Goal: Task Accomplishment & Management: Use online tool/utility

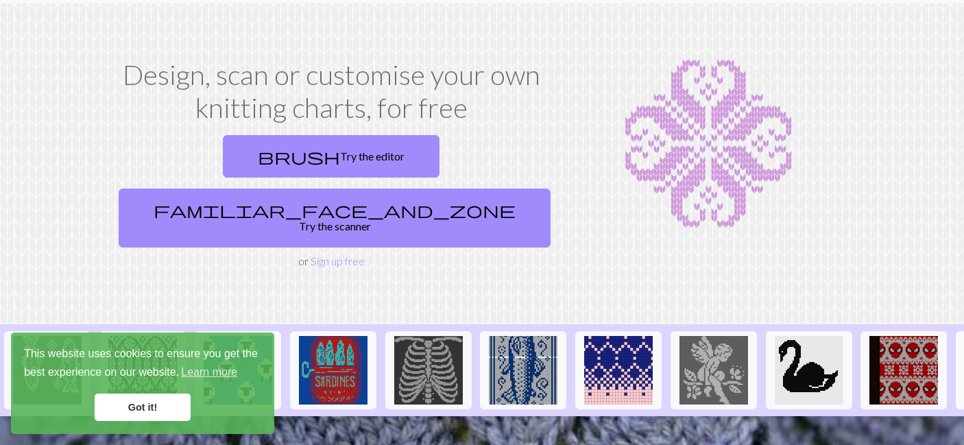
scroll to position [39, 0]
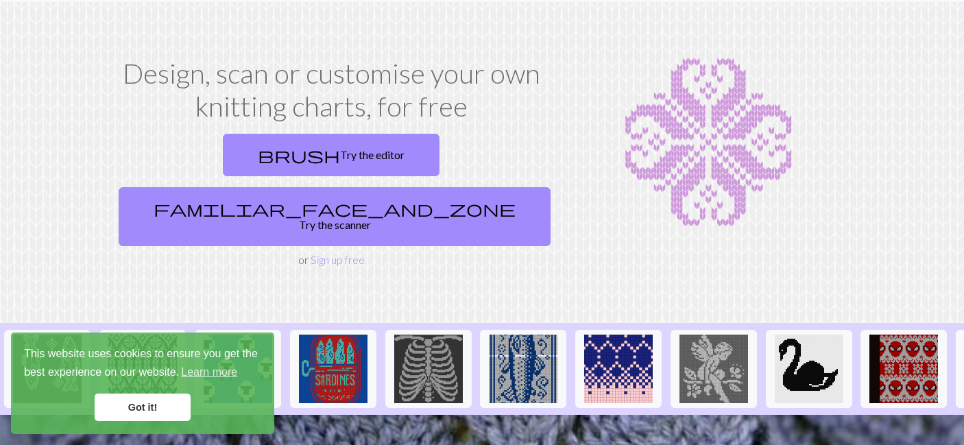
click at [135, 404] on link "Got it!" at bounding box center [143, 407] width 96 height 27
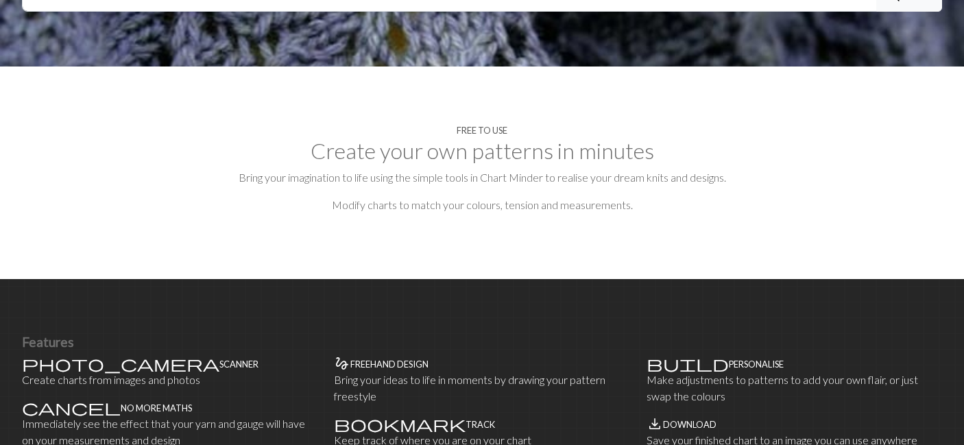
scroll to position [0, 0]
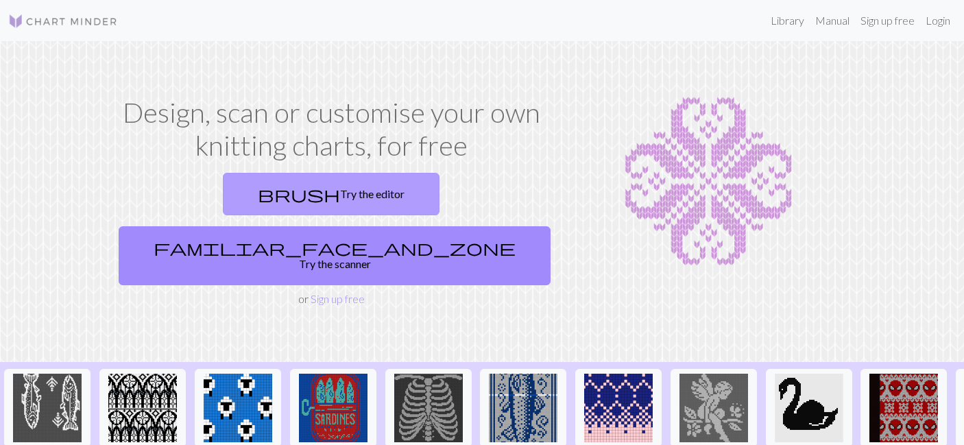
click at [257, 187] on link "brush Try the editor" at bounding box center [331, 194] width 217 height 43
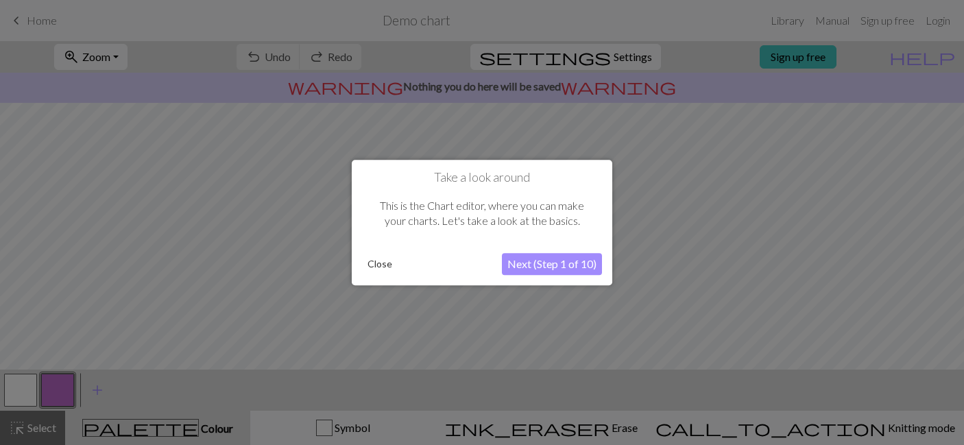
click at [381, 261] on button "Close" at bounding box center [380, 264] width 36 height 21
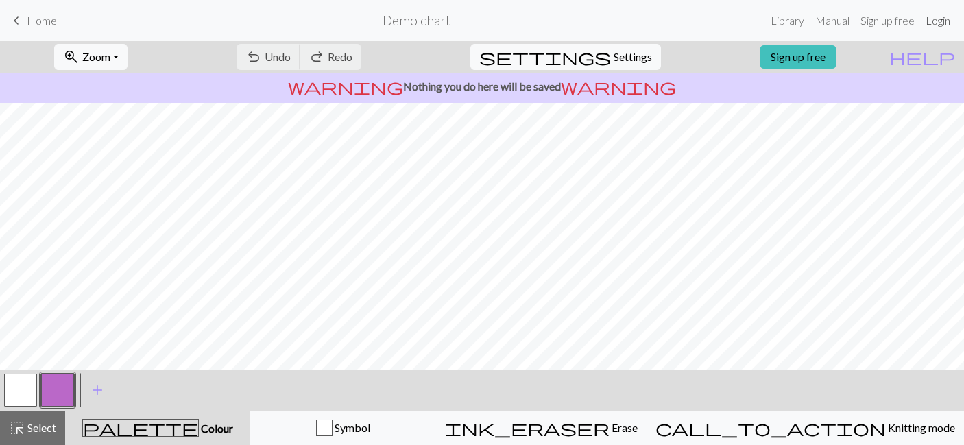
click at [950, 18] on link "Login" at bounding box center [939, 20] width 36 height 27
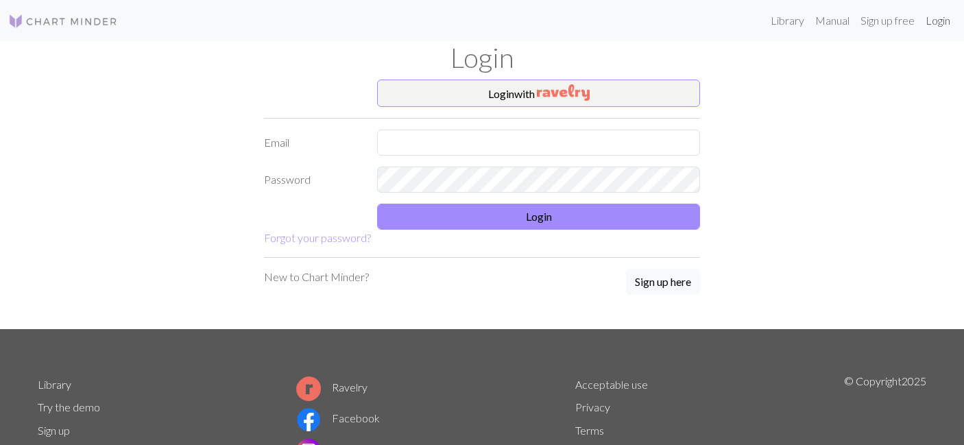
click at [377, 156] on div at bounding box center [377, 156] width 0 height 0
click at [846, 147] on div "Login with Email Password Login Forgot your password? New to Chart Minder? Sign…" at bounding box center [481, 205] width 905 height 250
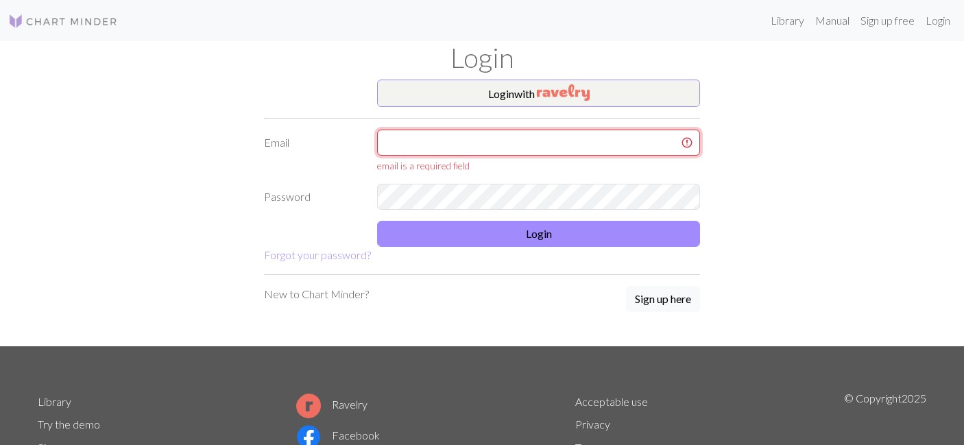
click at [586, 141] on input "text" at bounding box center [538, 143] width 323 height 26
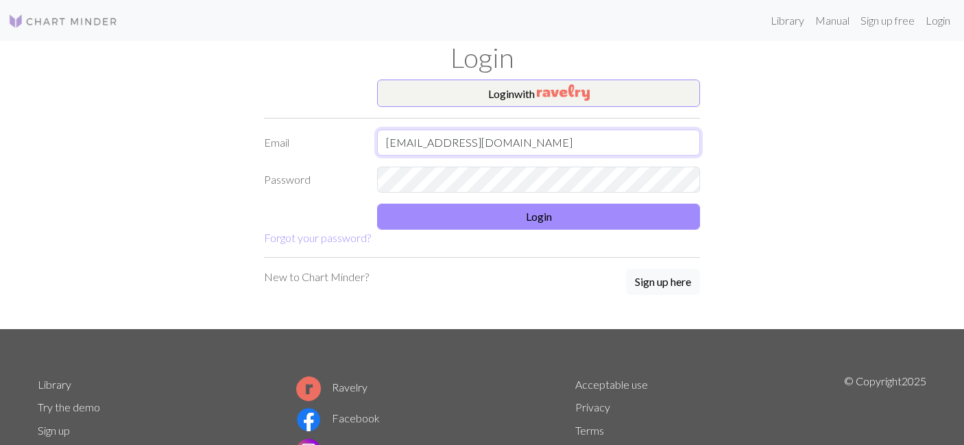
type input "coastingrichly@gmail.com"
click at [377, 193] on div at bounding box center [377, 193] width 0 height 0
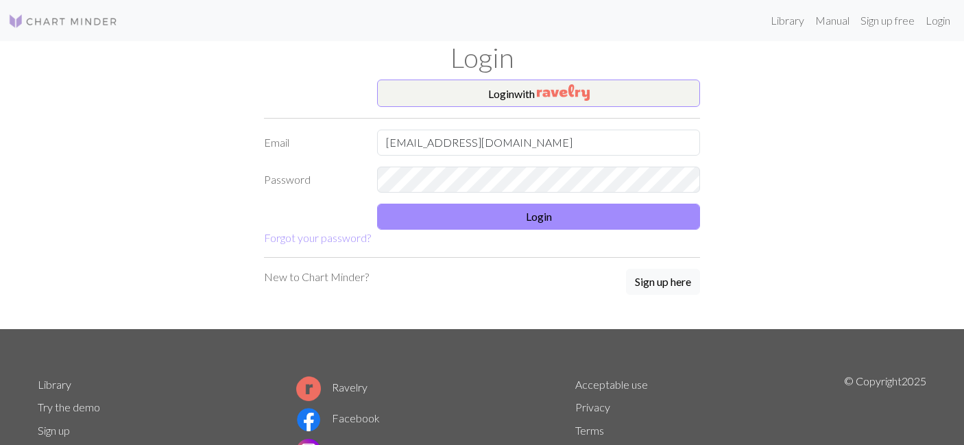
click at [531, 258] on hr at bounding box center [482, 257] width 436 height 1
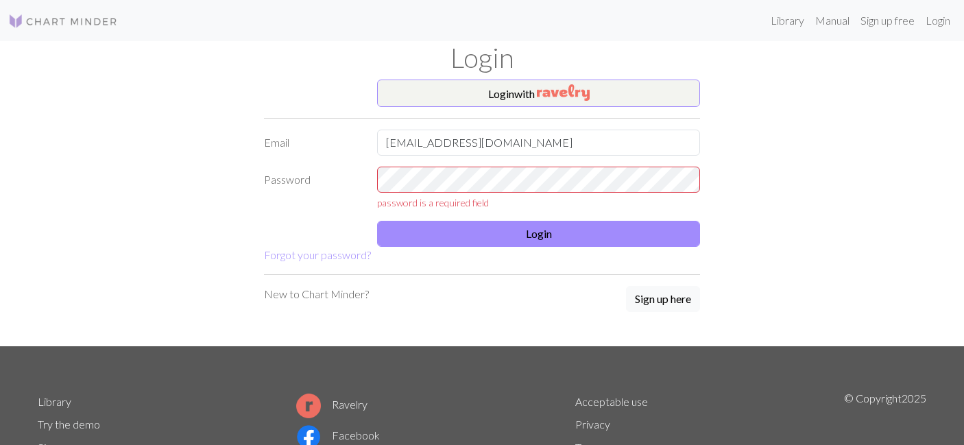
click at [139, 187] on div "Login with Email coastingrichly@gmail.com Password password is a required field…" at bounding box center [481, 213] width 905 height 267
click at [566, 86] on img "button" at bounding box center [563, 92] width 53 height 16
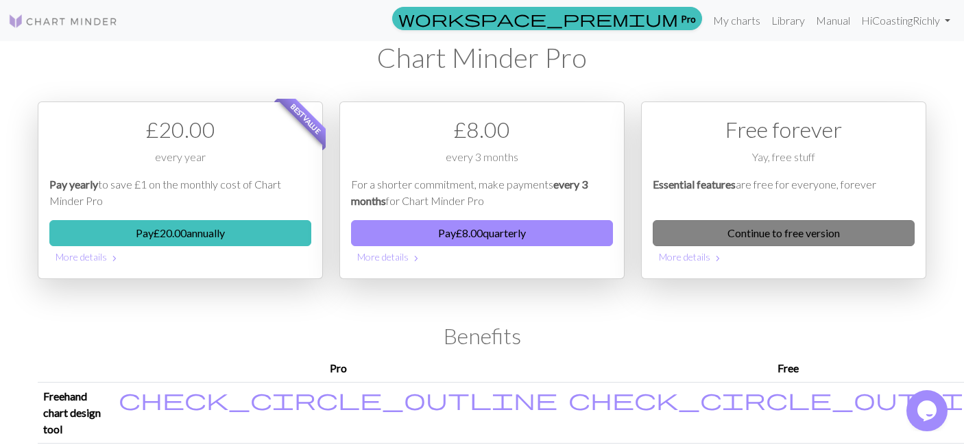
click at [800, 236] on link "Continue to free version" at bounding box center [784, 233] width 262 height 26
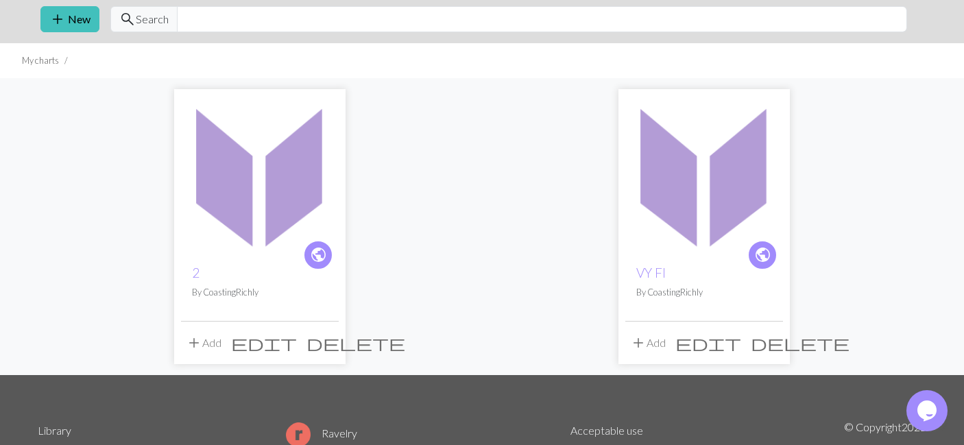
scroll to position [47, 0]
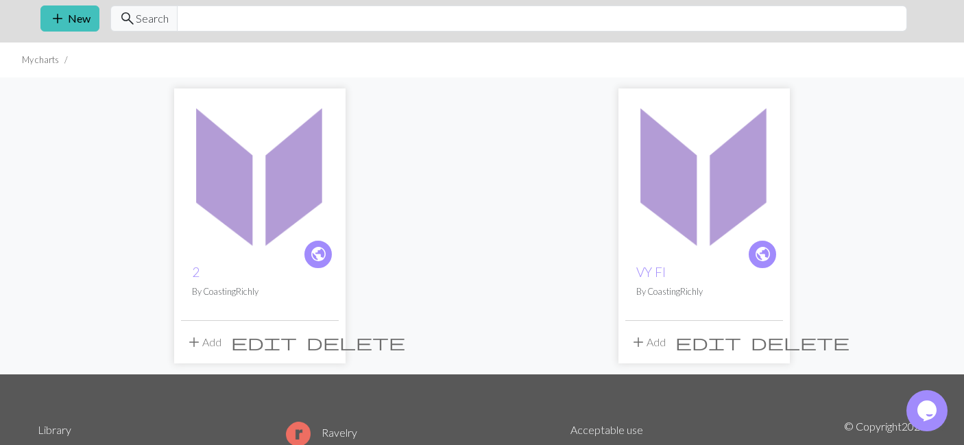
click at [235, 206] on img at bounding box center [260, 174] width 158 height 158
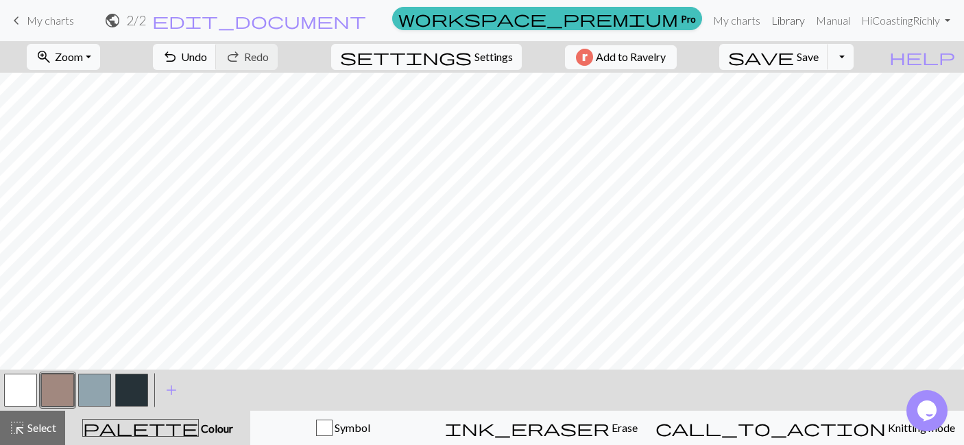
click at [793, 25] on link "Library" at bounding box center [788, 20] width 45 height 27
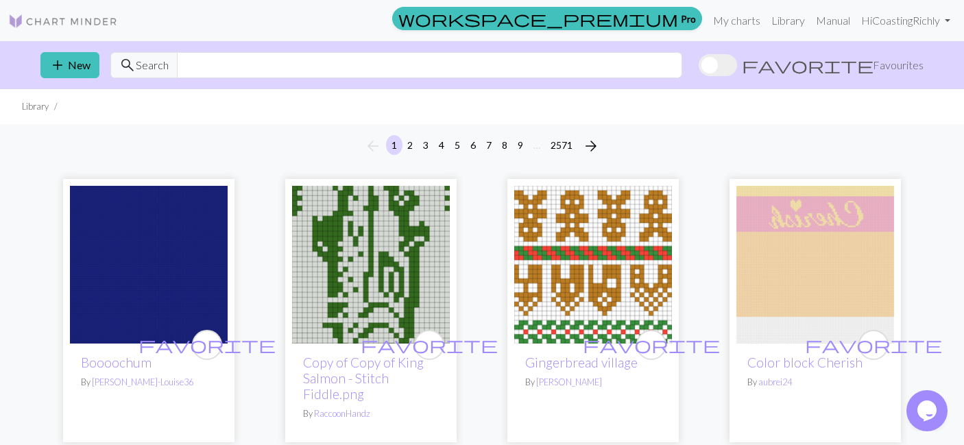
click at [173, 66] on span "search Search" at bounding box center [143, 65] width 67 height 26
click at [211, 61] on input "text" at bounding box center [430, 65] width 506 height 26
type input "celtic"
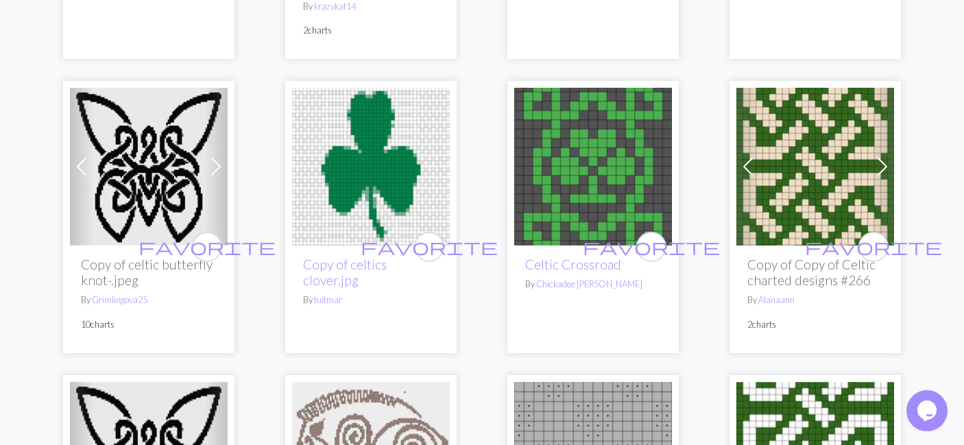
scroll to position [829, 0]
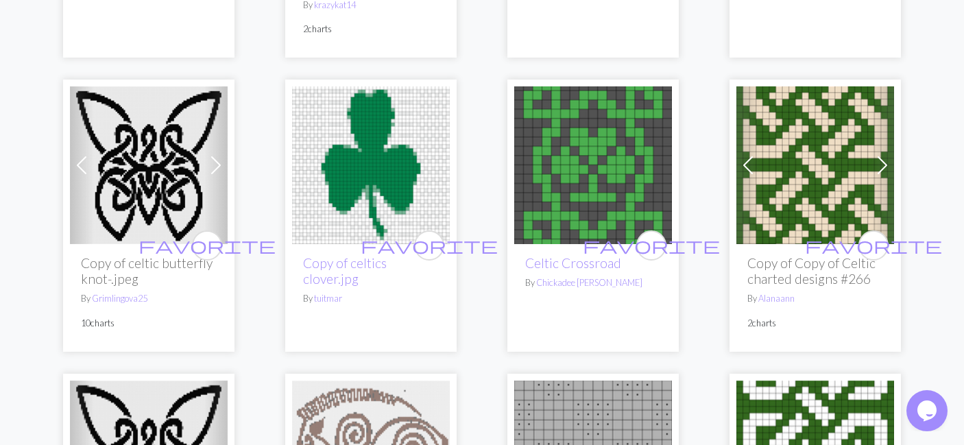
click at [796, 115] on img at bounding box center [816, 165] width 158 height 158
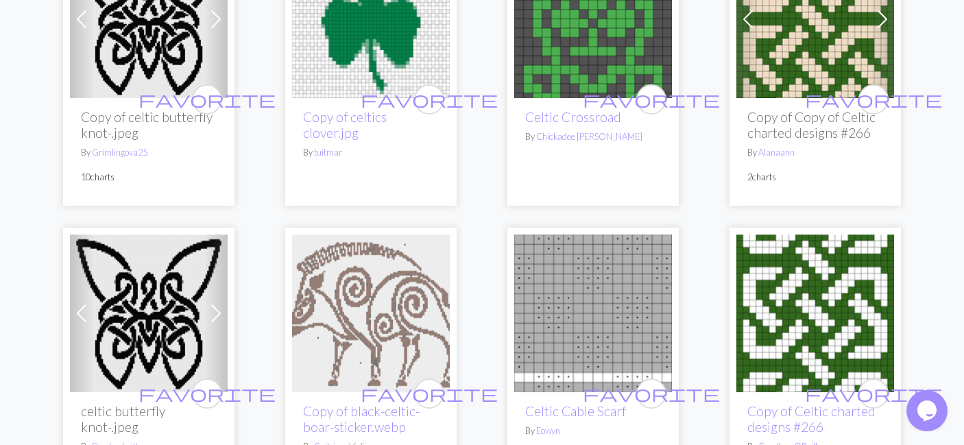
scroll to position [977, 0]
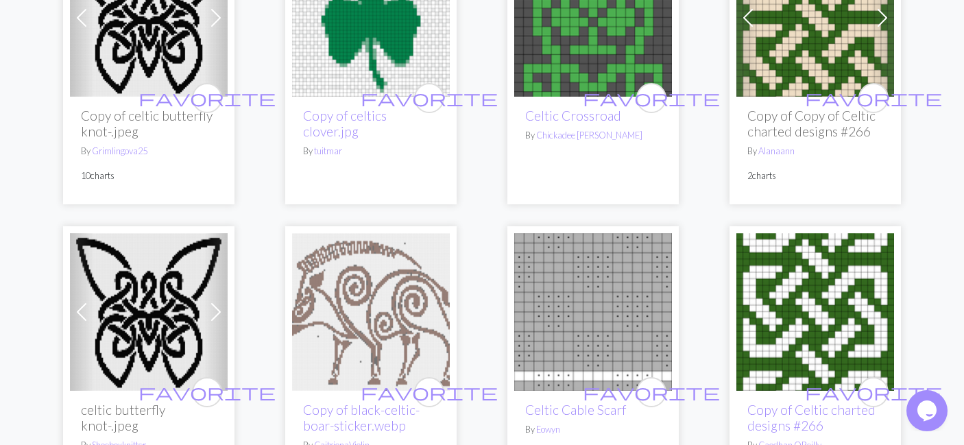
click at [785, 259] on img at bounding box center [816, 312] width 158 height 158
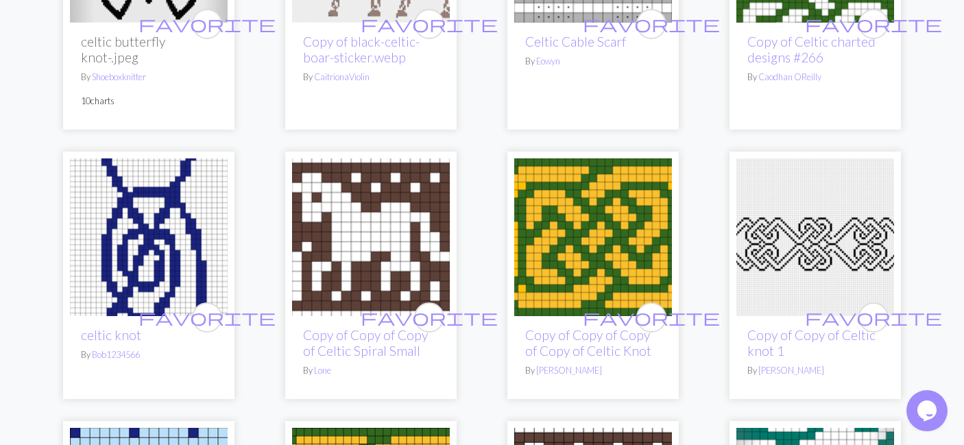
scroll to position [1346, 0]
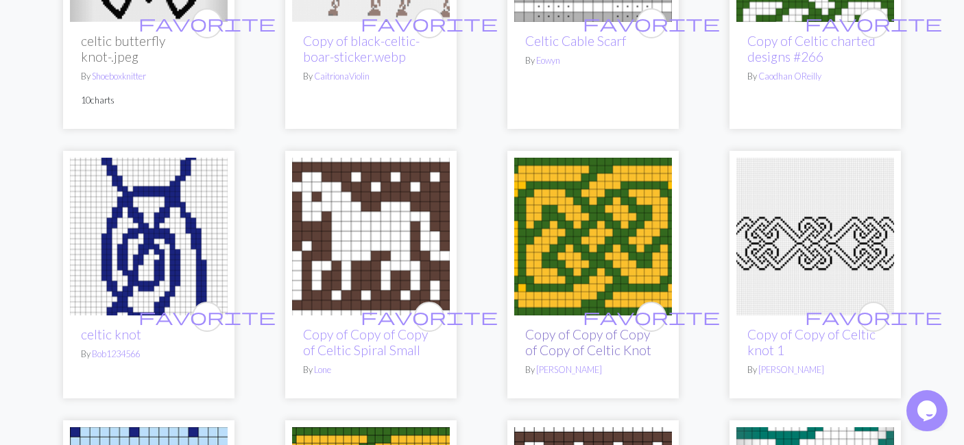
click at [568, 327] on link "Copy of Copy of Copy of Copy of Celtic Knot" at bounding box center [588, 343] width 126 height 32
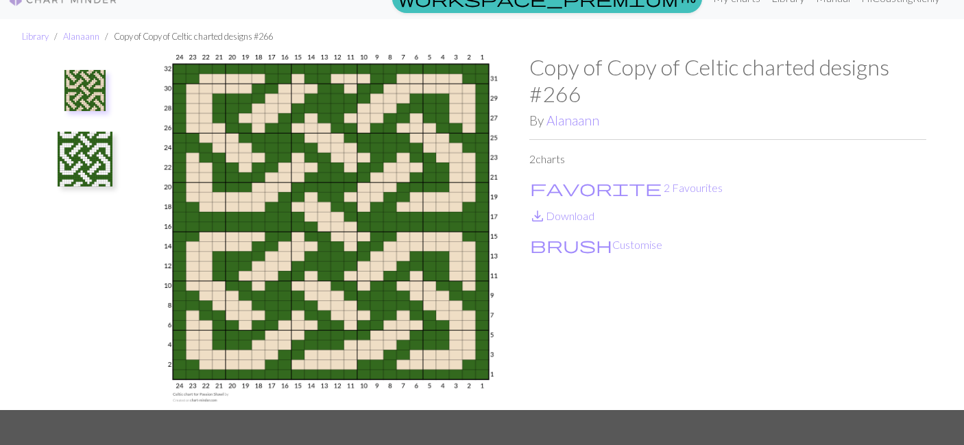
scroll to position [23, 0]
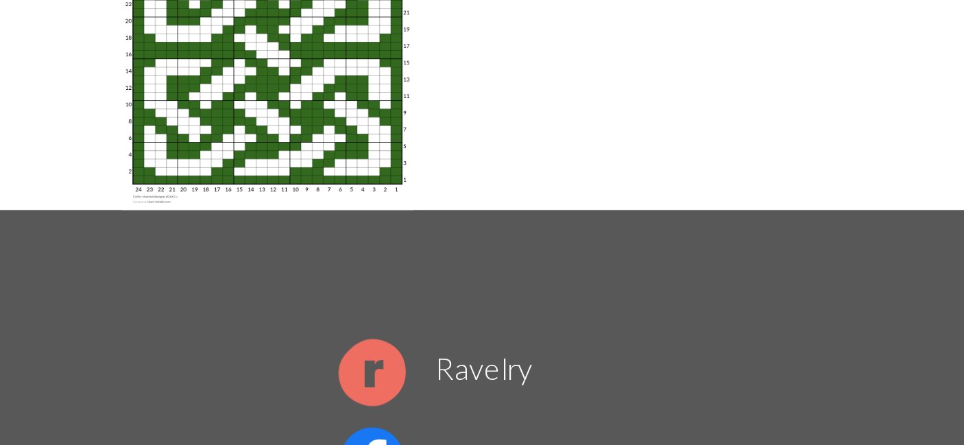
scroll to position [75, 0]
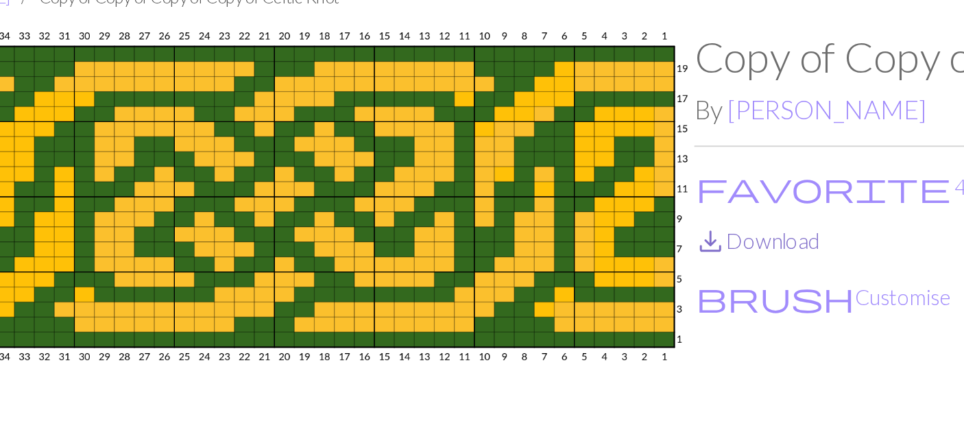
click at [510, 187] on link "save_alt Download" at bounding box center [514, 184] width 65 height 13
click at [526, 214] on button "brush Customise" at bounding box center [549, 213] width 134 height 18
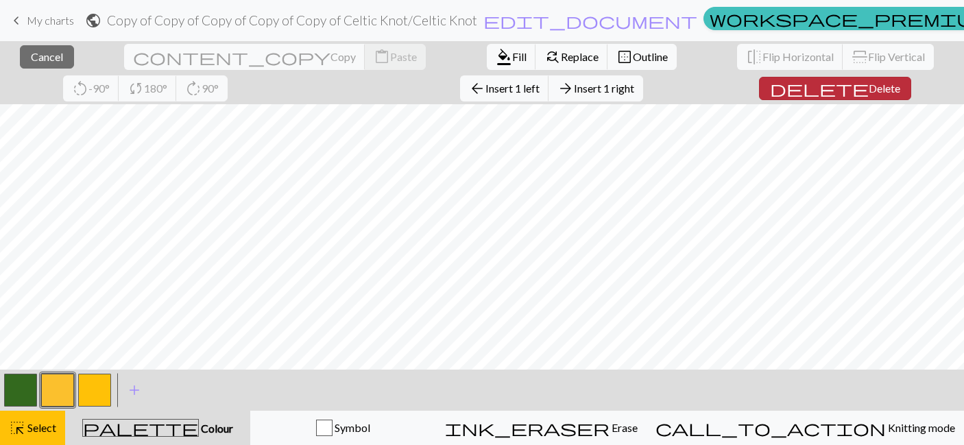
click at [869, 88] on span "Delete" at bounding box center [885, 88] width 32 height 13
click at [759, 82] on button "delete Delete" at bounding box center [835, 88] width 152 height 23
click at [869, 84] on span "Delete" at bounding box center [885, 88] width 32 height 13
click at [770, 84] on span "delete" at bounding box center [819, 88] width 99 height 19
click at [869, 85] on span "Delete" at bounding box center [885, 88] width 32 height 13
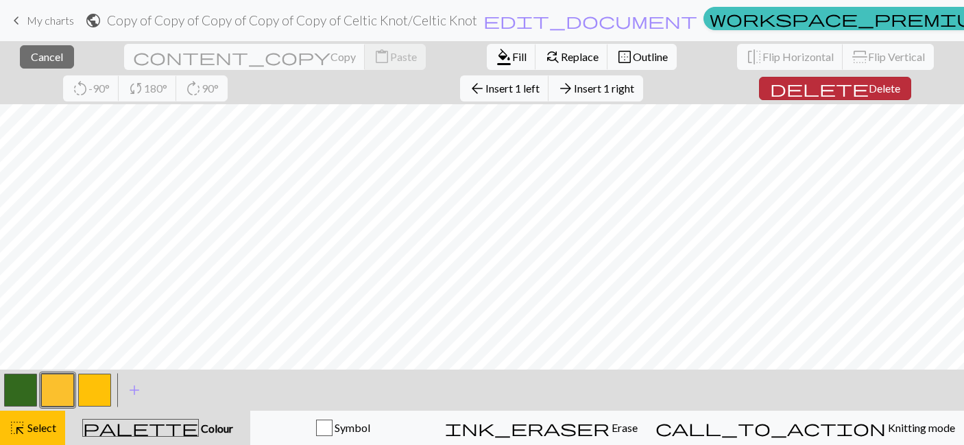
click at [869, 84] on span "Delete" at bounding box center [885, 88] width 32 height 13
click at [869, 89] on span "Delete" at bounding box center [885, 88] width 32 height 13
click at [869, 84] on span "Delete" at bounding box center [885, 88] width 32 height 13
click at [869, 86] on span "Delete" at bounding box center [885, 88] width 32 height 13
click at [869, 88] on span "Delete" at bounding box center [885, 88] width 32 height 13
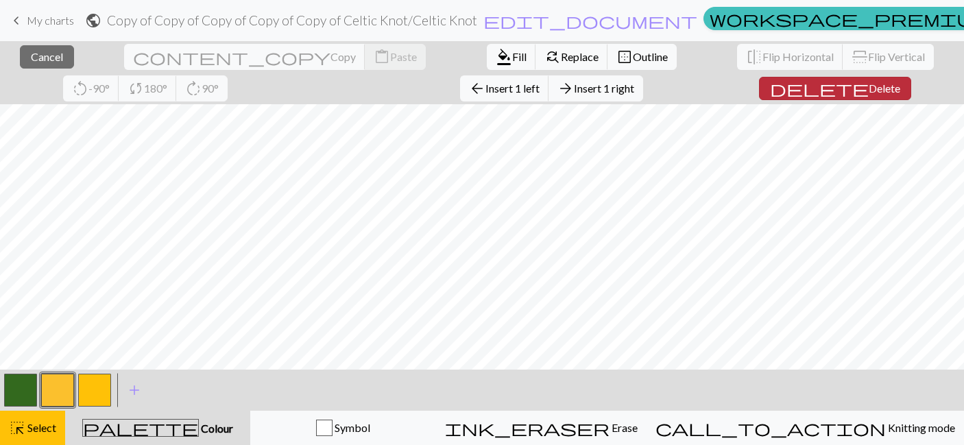
click at [869, 93] on span "Delete" at bounding box center [885, 88] width 32 height 13
click at [759, 97] on button "delete Delete" at bounding box center [835, 88] width 152 height 23
click at [770, 97] on button "delete Delete" at bounding box center [835, 88] width 152 height 23
click at [869, 85] on span "Delete" at bounding box center [885, 88] width 32 height 13
click at [770, 95] on span "delete" at bounding box center [819, 88] width 99 height 19
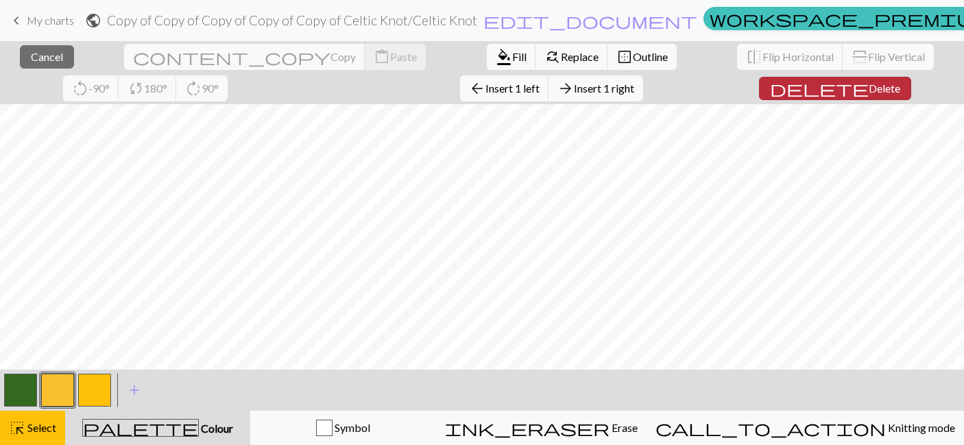
click at [759, 96] on button "delete Delete" at bounding box center [835, 88] width 152 height 23
click at [869, 89] on span "Delete" at bounding box center [885, 88] width 32 height 13
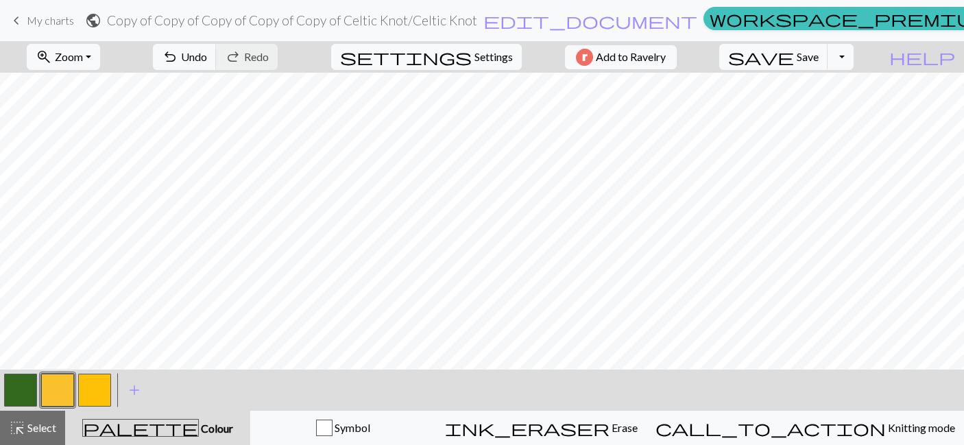
click at [56, 387] on button "button" at bounding box center [57, 390] width 33 height 33
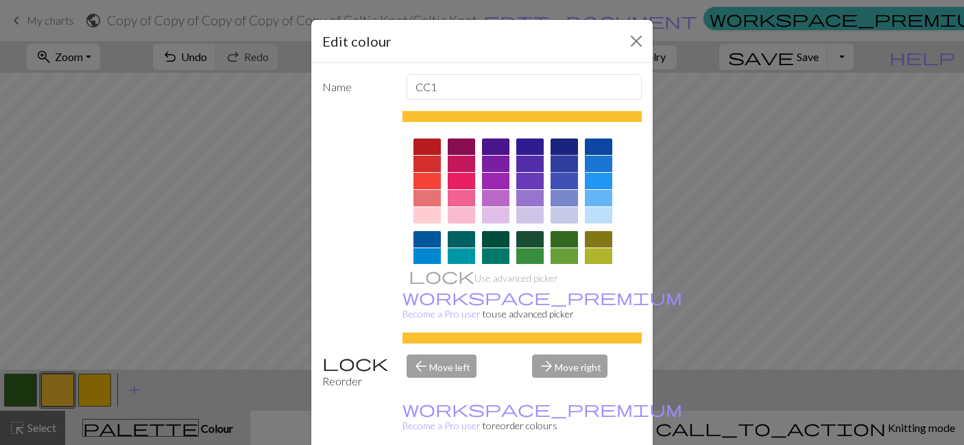
click at [571, 161] on div at bounding box center [564, 164] width 27 height 16
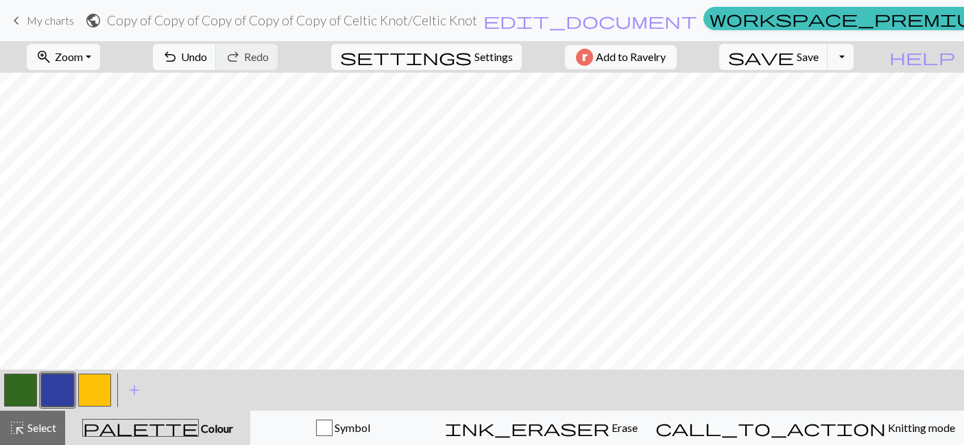
click at [91, 389] on button "button" at bounding box center [94, 390] width 33 height 33
click at [97, 388] on button "button" at bounding box center [94, 390] width 33 height 33
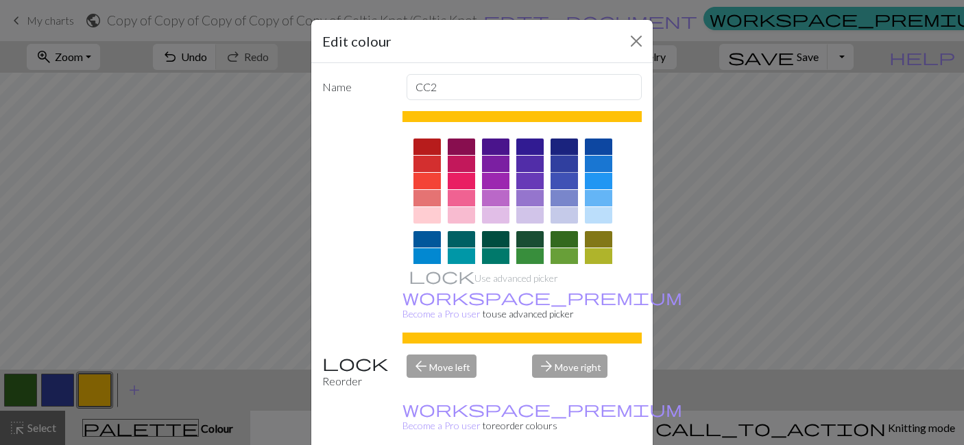
click at [568, 165] on div at bounding box center [564, 164] width 27 height 16
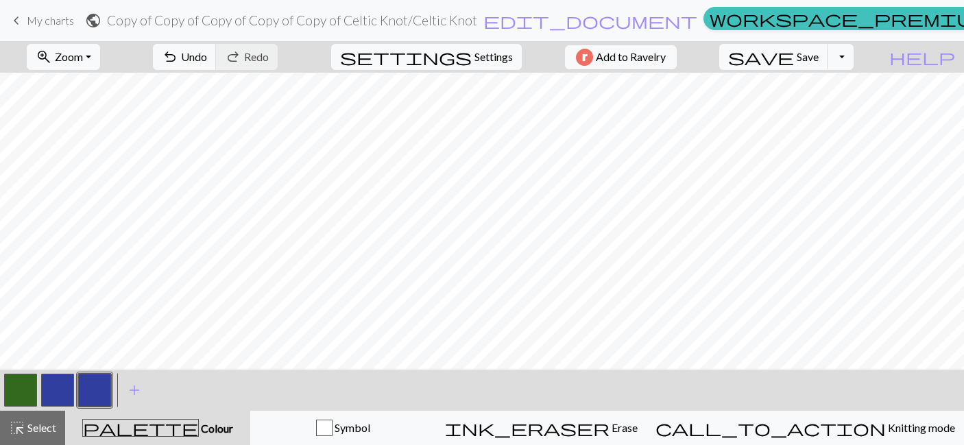
click at [18, 386] on button "button" at bounding box center [20, 390] width 33 height 33
click at [21, 384] on button "button" at bounding box center [20, 390] width 33 height 33
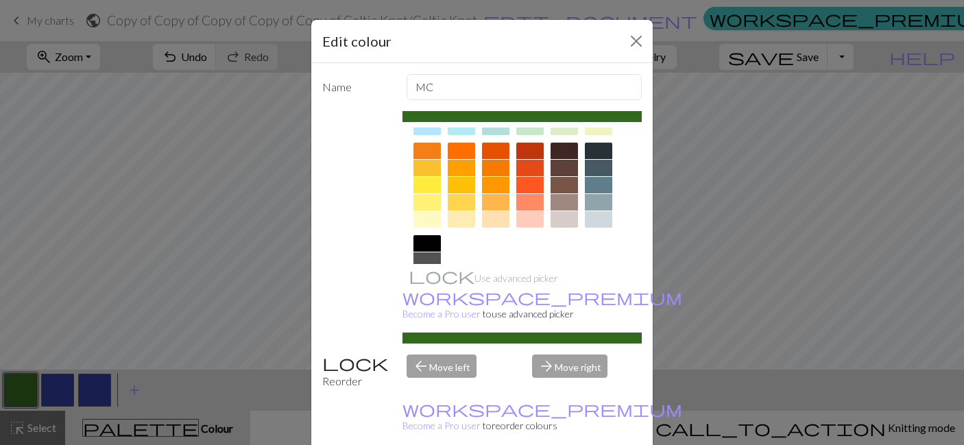
scroll to position [177, 0]
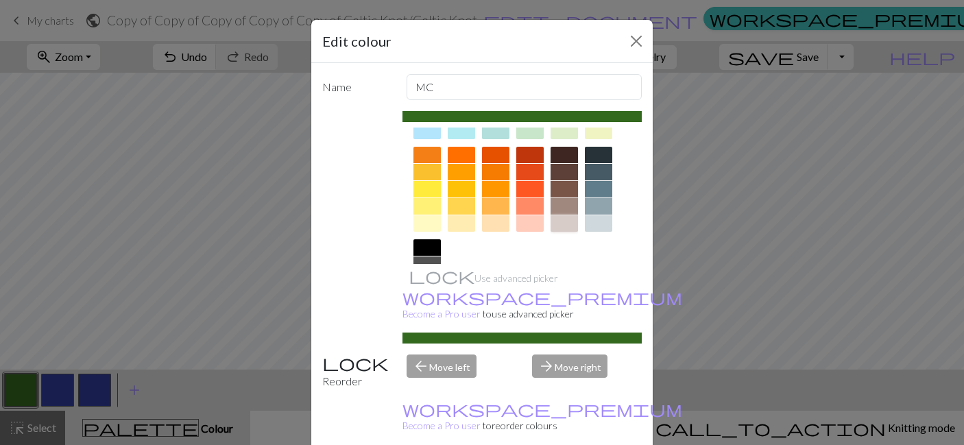
click at [560, 221] on div at bounding box center [564, 223] width 27 height 16
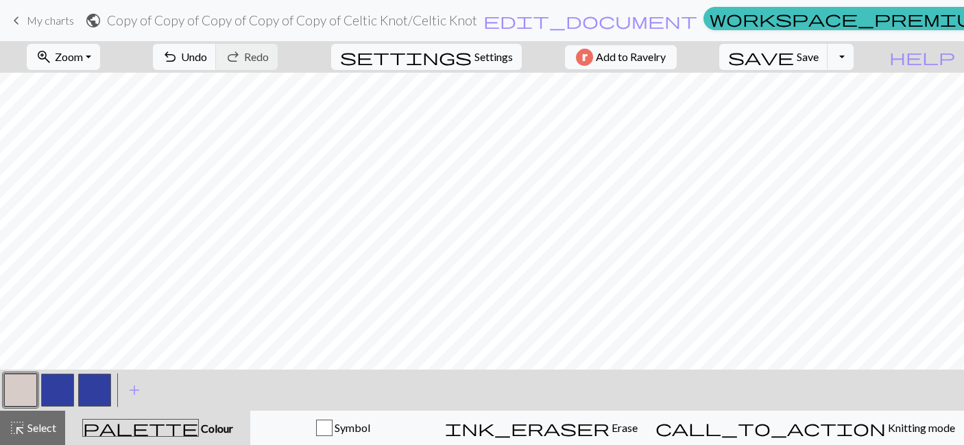
click at [66, 393] on button "button" at bounding box center [57, 390] width 33 height 33
click at [61, 396] on button "button" at bounding box center [57, 390] width 33 height 33
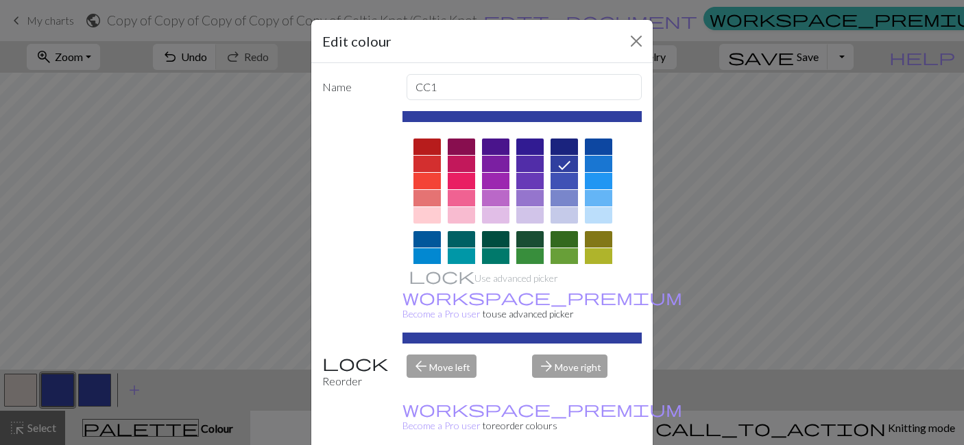
click at [568, 241] on div at bounding box center [564, 239] width 27 height 16
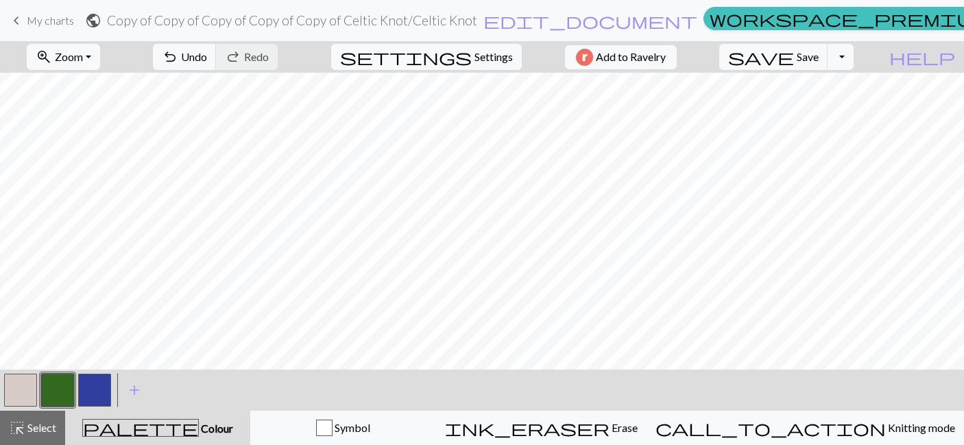
click at [90, 396] on button "button" at bounding box center [94, 390] width 33 height 33
click at [101, 393] on button "button" at bounding box center [94, 390] width 33 height 33
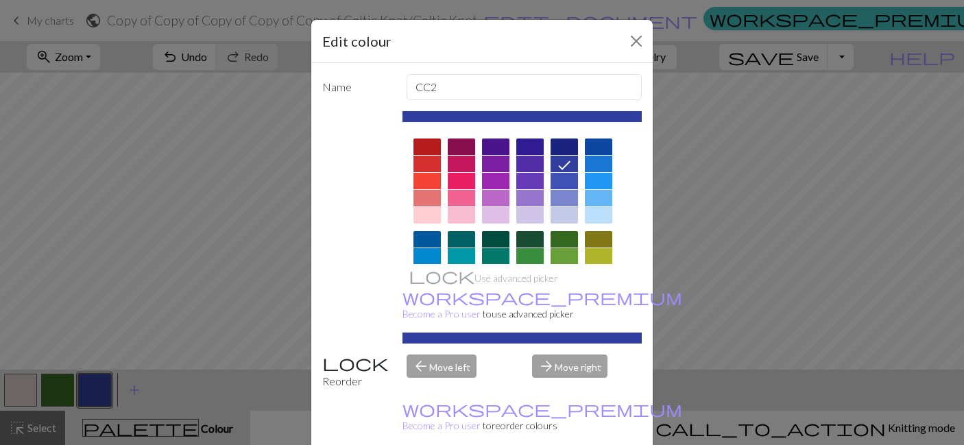
click at [565, 236] on div at bounding box center [564, 239] width 27 height 16
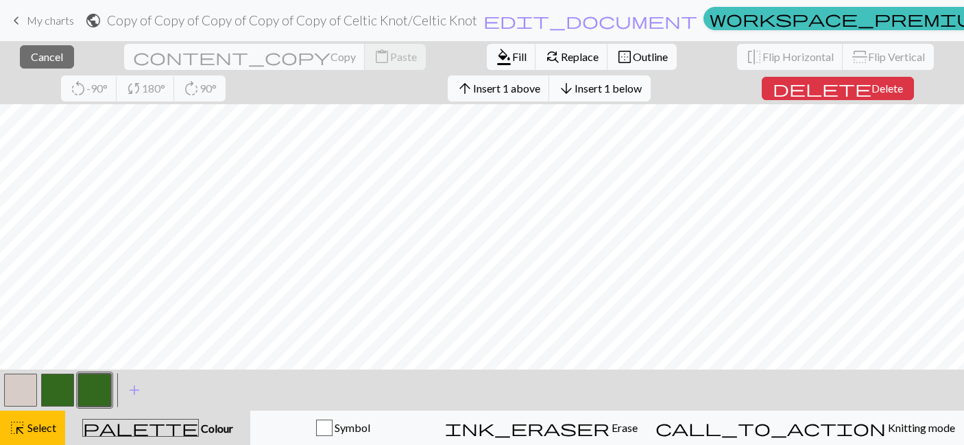
click at [558, 91] on span "arrow_downward" at bounding box center [566, 88] width 16 height 19
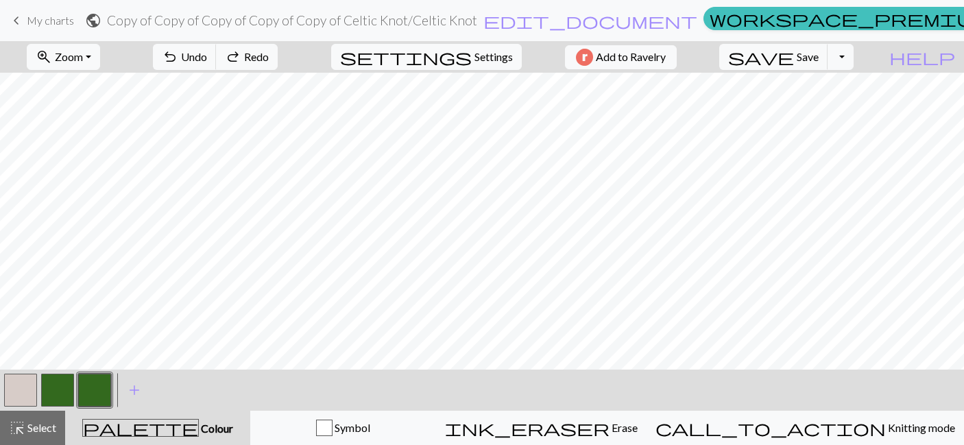
click at [57, 375] on button "button" at bounding box center [57, 390] width 33 height 33
click at [91, 387] on button "button" at bounding box center [94, 390] width 33 height 33
click at [106, 390] on button "button" at bounding box center [94, 390] width 33 height 33
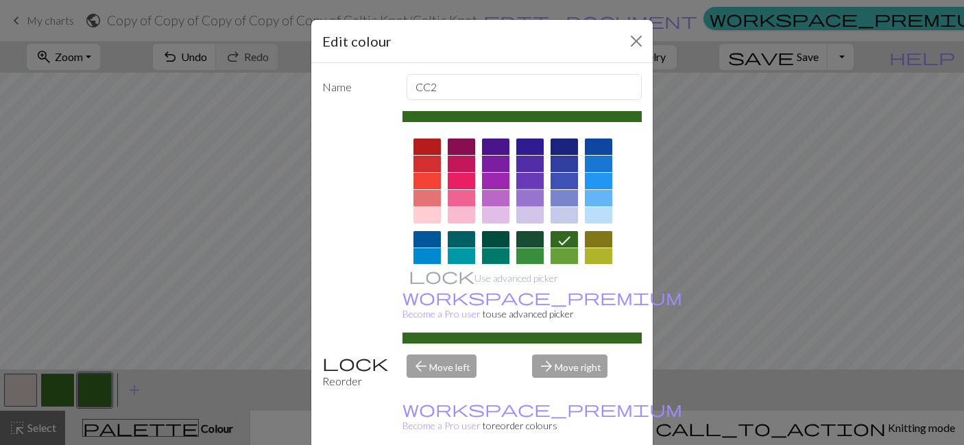
click at [527, 197] on div at bounding box center [530, 198] width 27 height 16
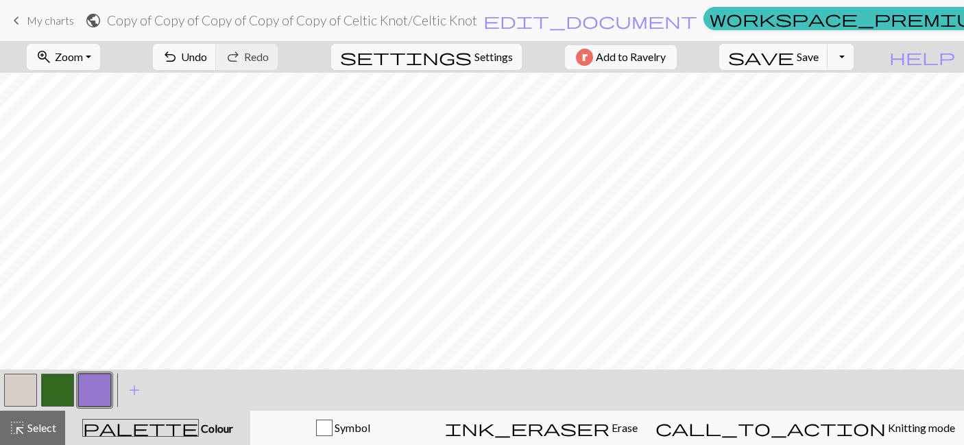
click at [56, 392] on button "button" at bounding box center [57, 390] width 33 height 33
click at [99, 386] on button "button" at bounding box center [94, 390] width 33 height 33
click at [94, 390] on button "button" at bounding box center [94, 390] width 33 height 33
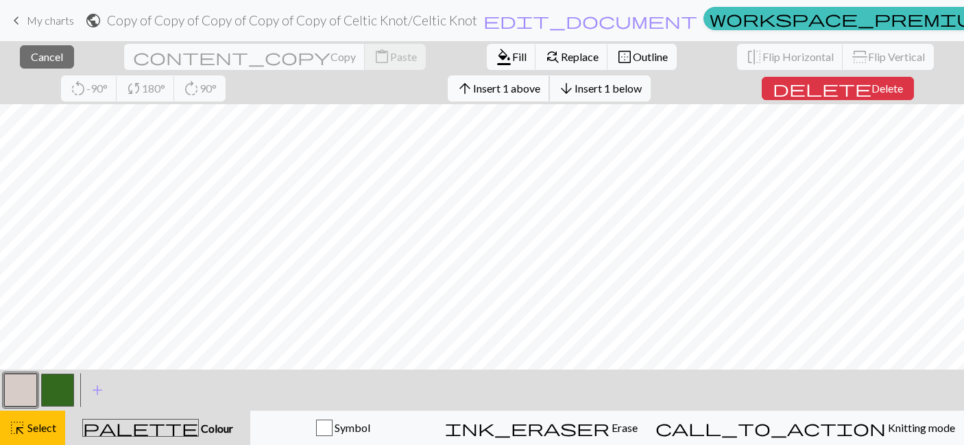
click at [473, 83] on span "Insert 1 above" at bounding box center [506, 88] width 67 height 13
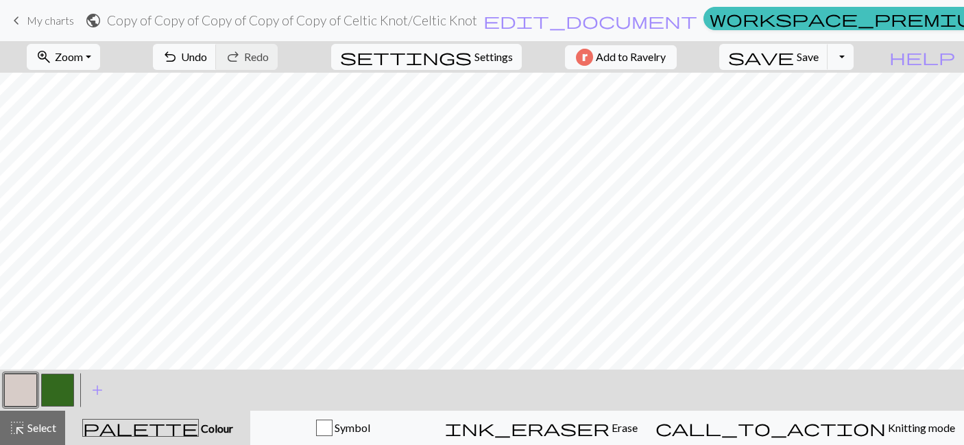
click at [59, 388] on button "button" at bounding box center [57, 390] width 33 height 33
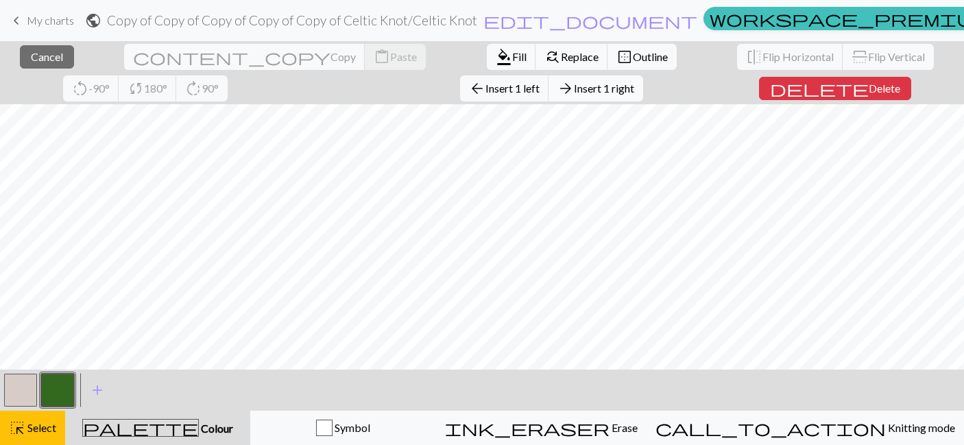
click at [574, 90] on span "Insert 1 right" at bounding box center [604, 88] width 60 height 13
click at [869, 91] on span "Delete" at bounding box center [885, 88] width 32 height 13
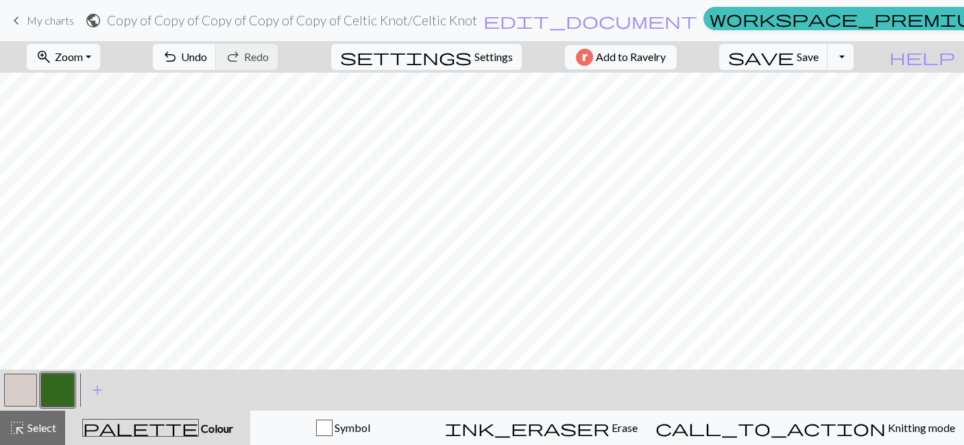
click at [21, 392] on button "button" at bounding box center [20, 390] width 33 height 33
click at [25, 390] on button "button" at bounding box center [20, 390] width 33 height 33
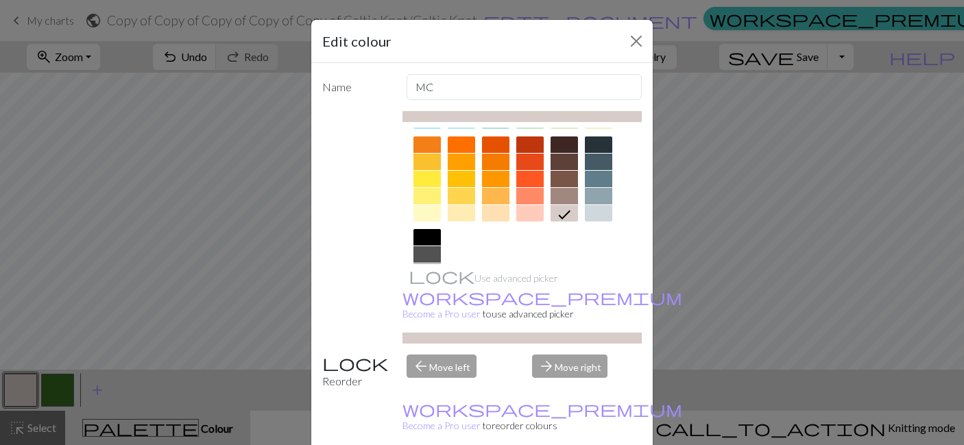
scroll to position [188, 0]
click at [601, 145] on div at bounding box center [598, 144] width 27 height 16
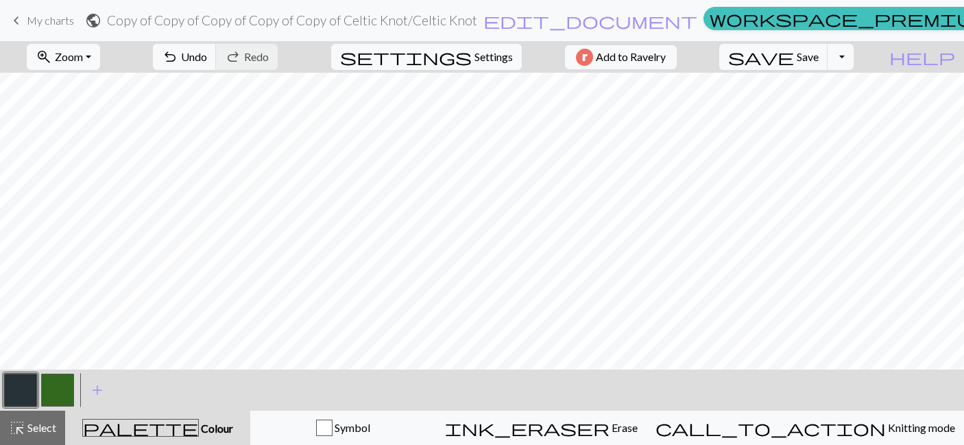
click at [64, 385] on button "button" at bounding box center [57, 390] width 33 height 33
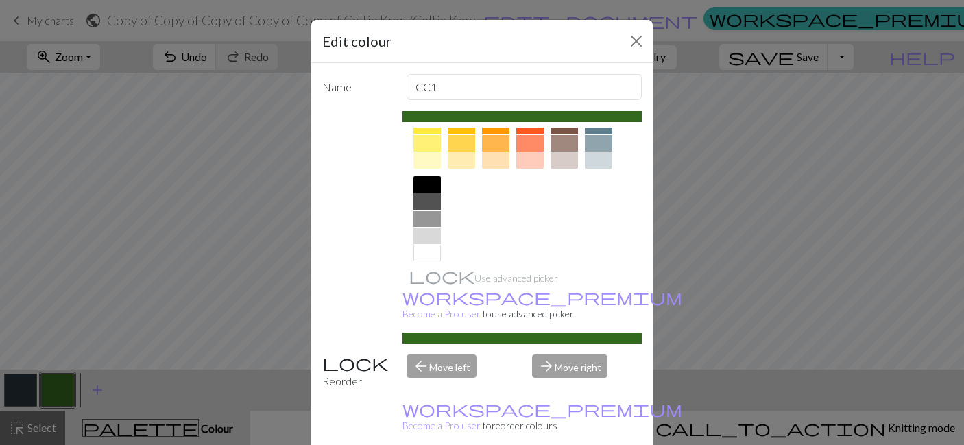
scroll to position [243, 0]
click at [565, 154] on div at bounding box center [564, 158] width 27 height 16
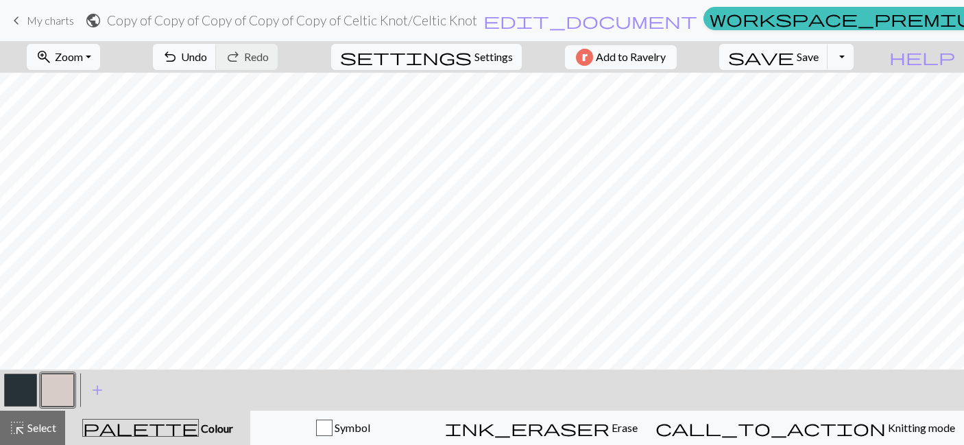
click at [65, 390] on button "button" at bounding box center [57, 390] width 33 height 33
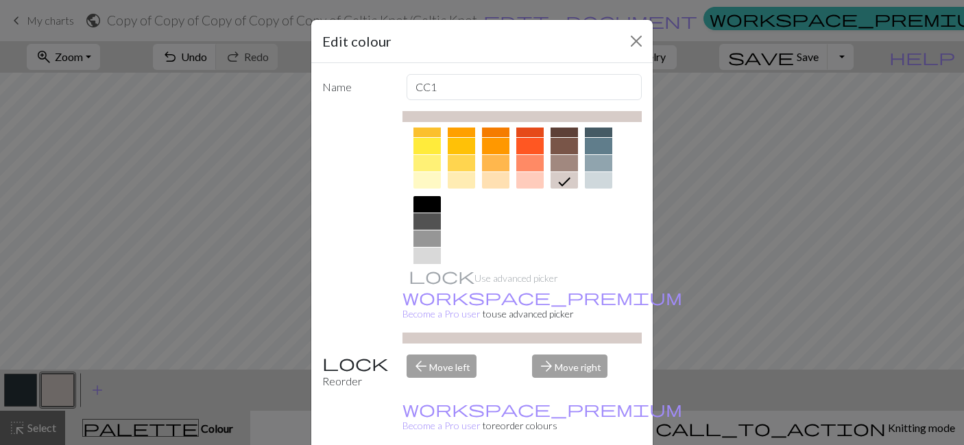
scroll to position [224, 0]
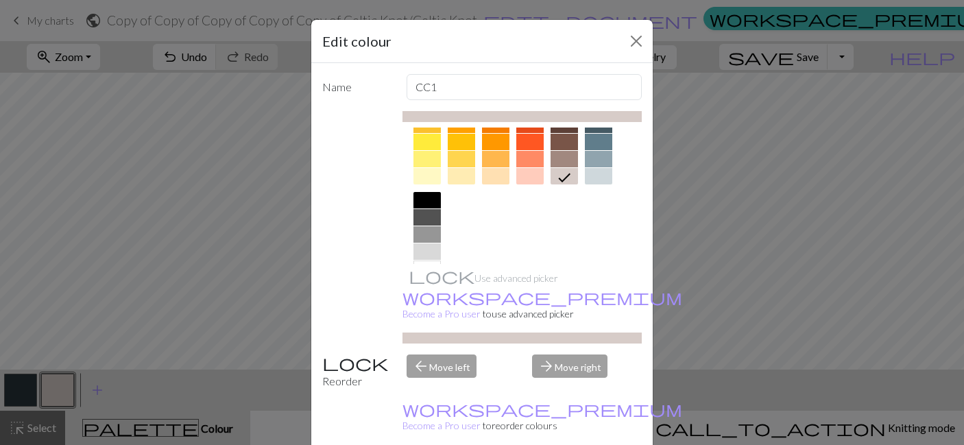
click at [601, 174] on div at bounding box center [598, 176] width 27 height 16
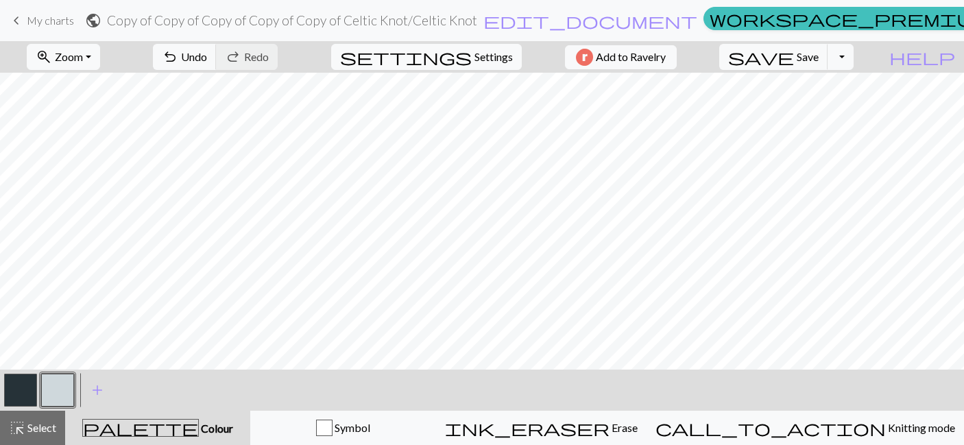
click at [61, 392] on button "button" at bounding box center [57, 390] width 33 height 33
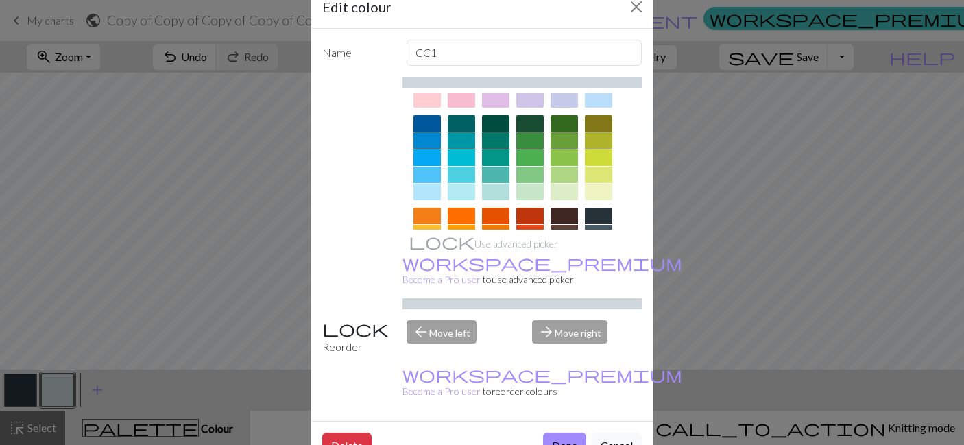
scroll to position [83, 0]
click at [599, 106] on div at bounding box center [598, 98] width 27 height 16
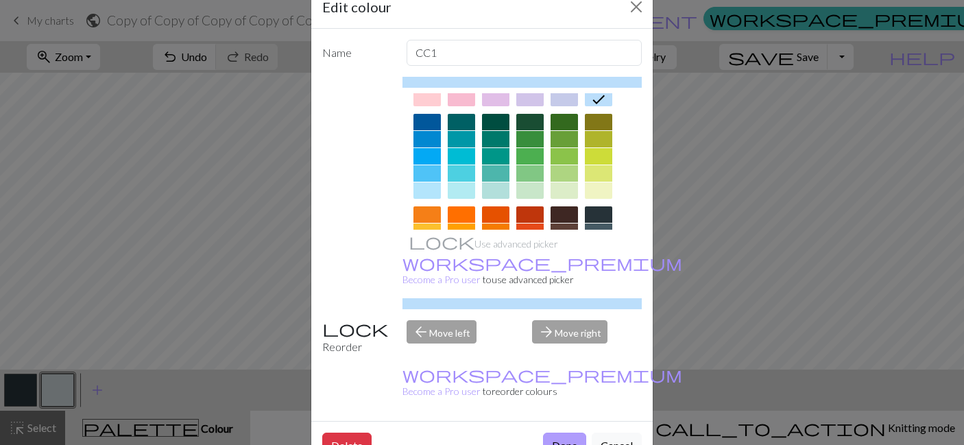
click at [565, 433] on button "Done" at bounding box center [564, 446] width 43 height 26
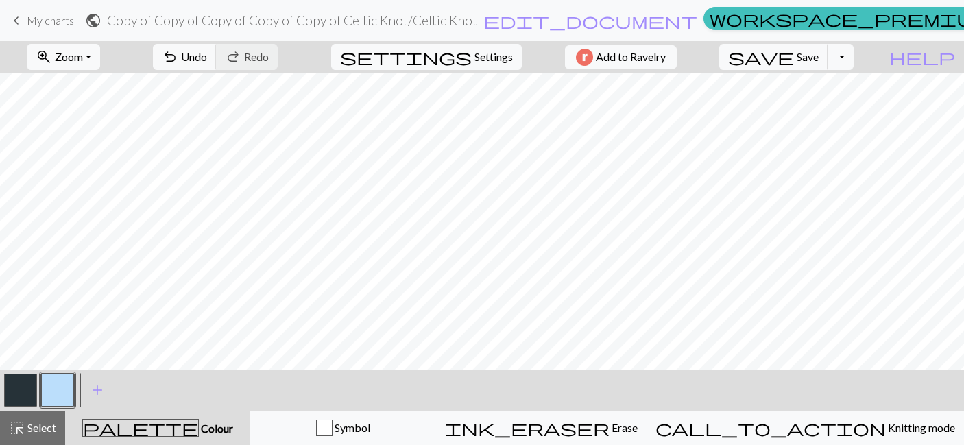
click at [55, 398] on button "button" at bounding box center [57, 390] width 33 height 33
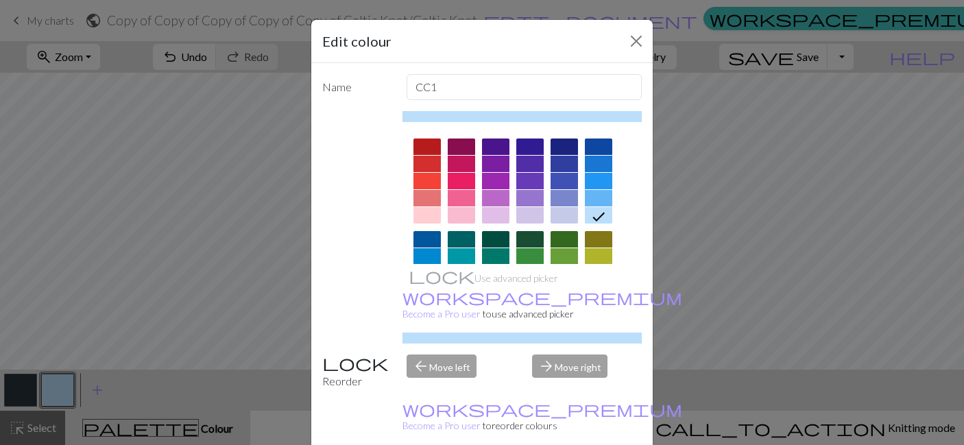
scroll to position [36, 0]
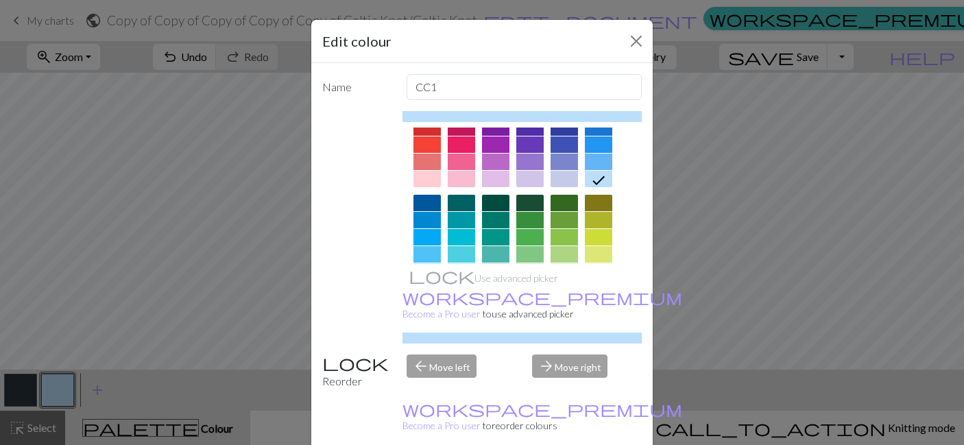
click at [424, 180] on div at bounding box center [427, 179] width 27 height 16
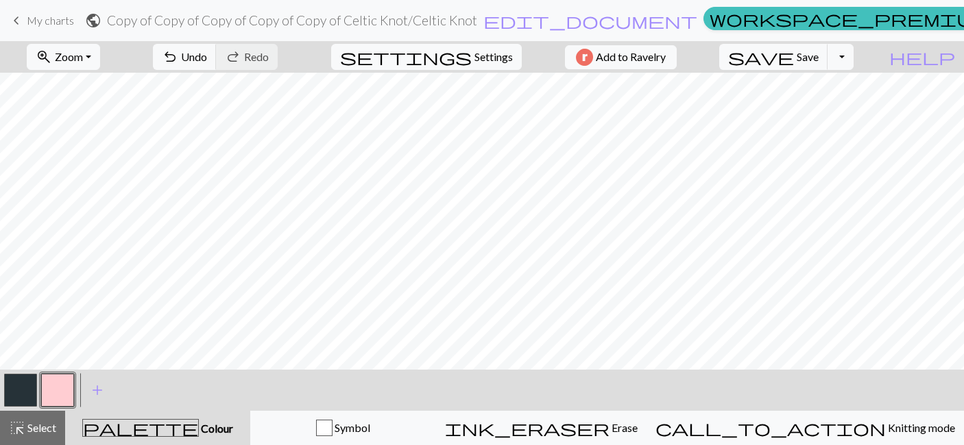
click at [62, 390] on button "button" at bounding box center [57, 390] width 33 height 33
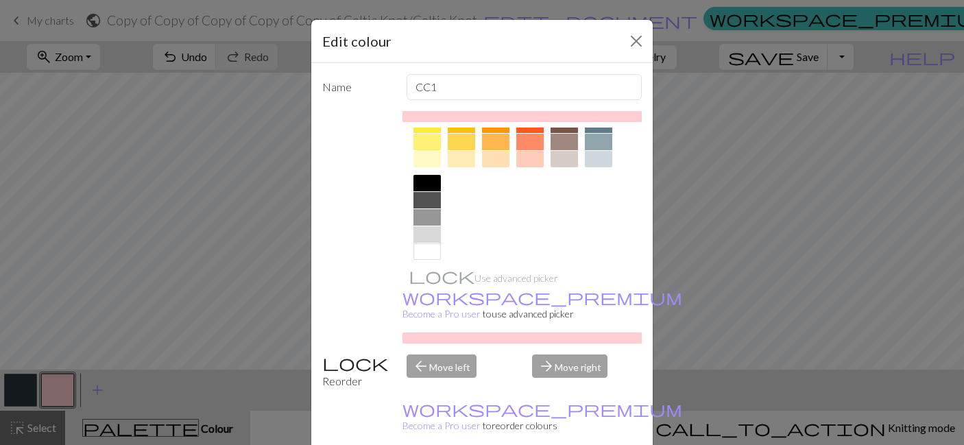
scroll to position [253, 0]
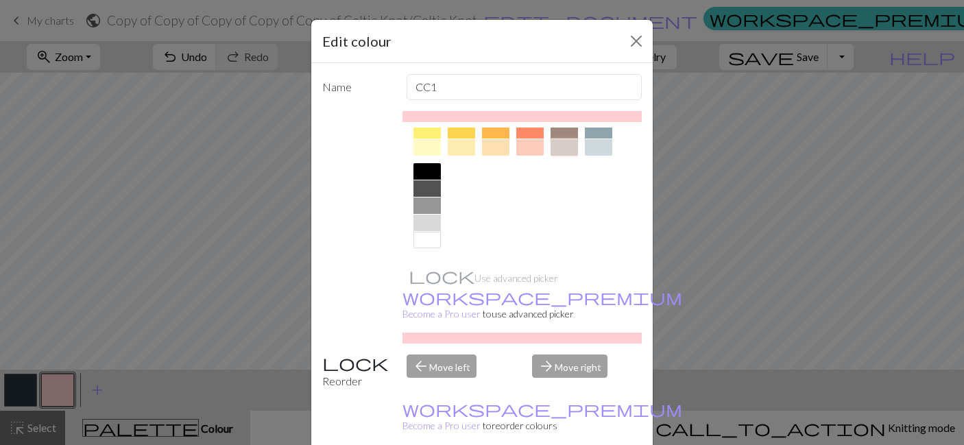
click at [566, 143] on div at bounding box center [564, 147] width 27 height 16
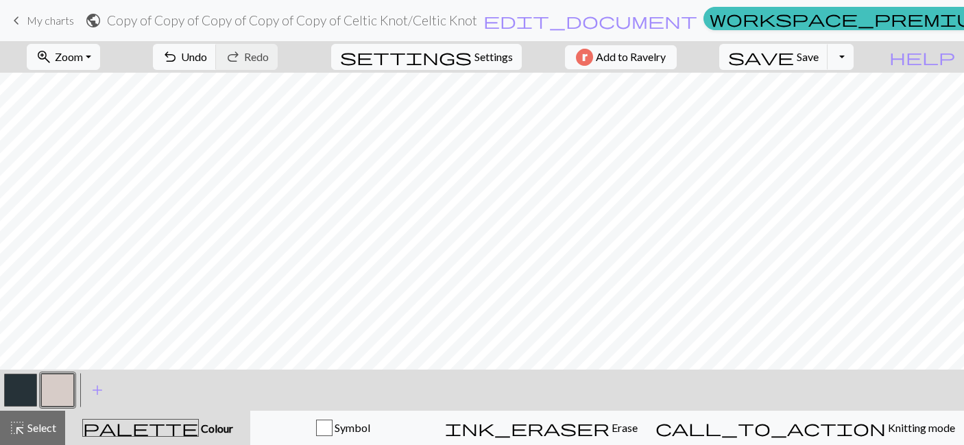
click at [27, 383] on button "button" at bounding box center [20, 390] width 33 height 33
click at [15, 391] on button "button" at bounding box center [20, 390] width 33 height 33
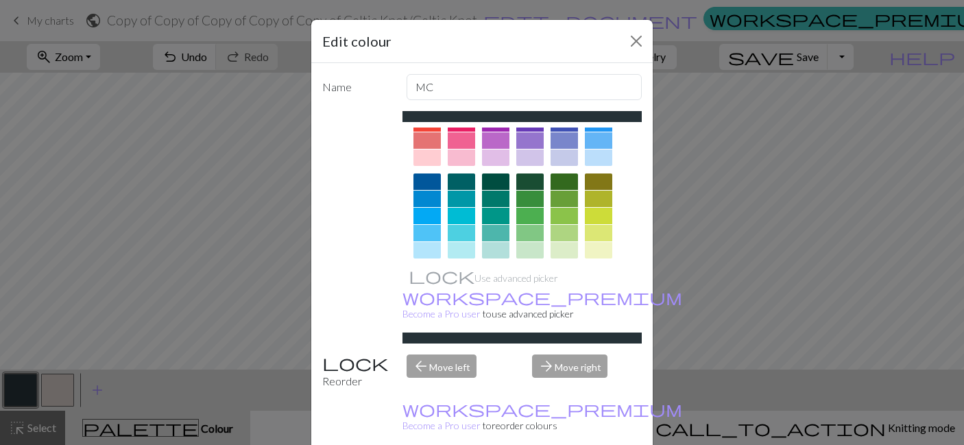
scroll to position [56, 0]
click at [433, 193] on div at bounding box center [427, 200] width 27 height 16
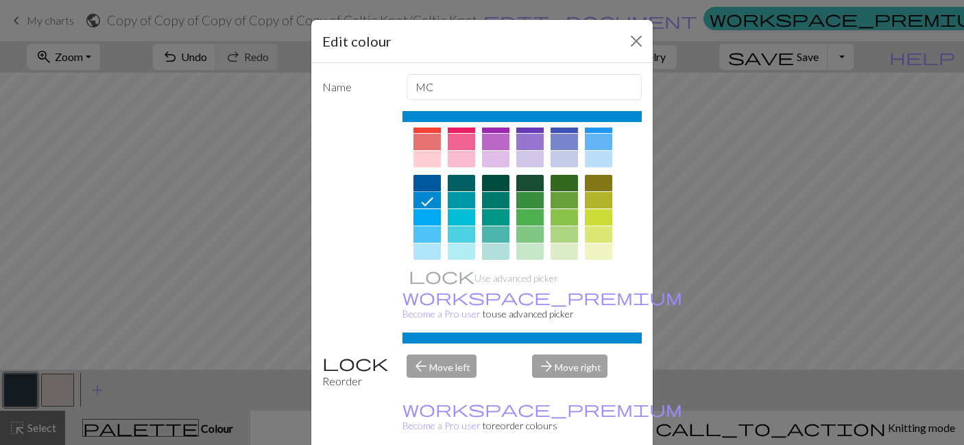
click at [433, 184] on div at bounding box center [427, 183] width 27 height 16
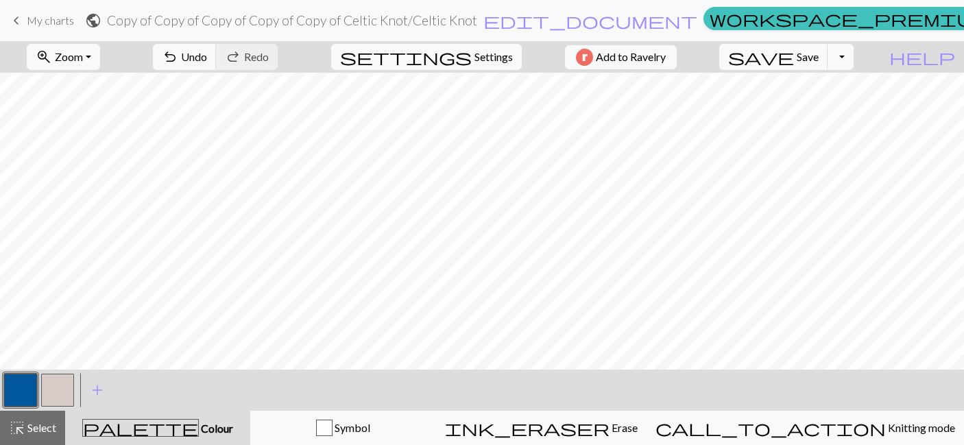
scroll to position [0, 0]
click at [819, 57] on span "Save" at bounding box center [808, 56] width 22 height 13
click at [19, 389] on button "button" at bounding box center [20, 390] width 33 height 33
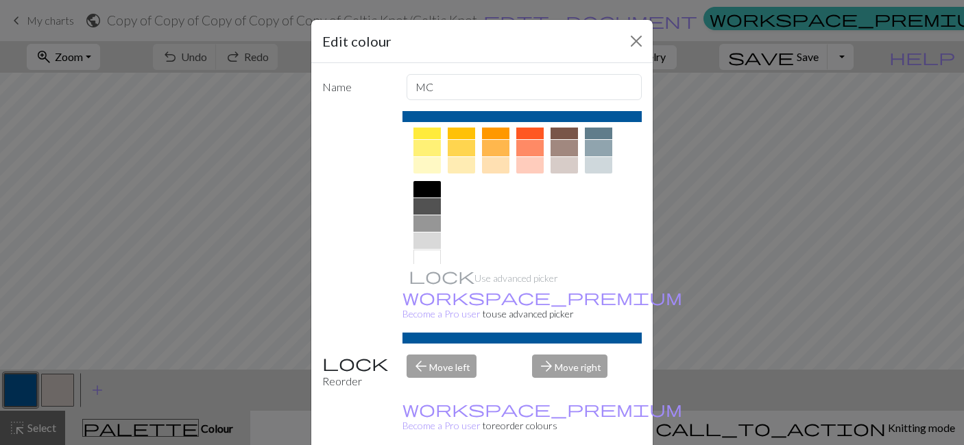
scroll to position [220, 0]
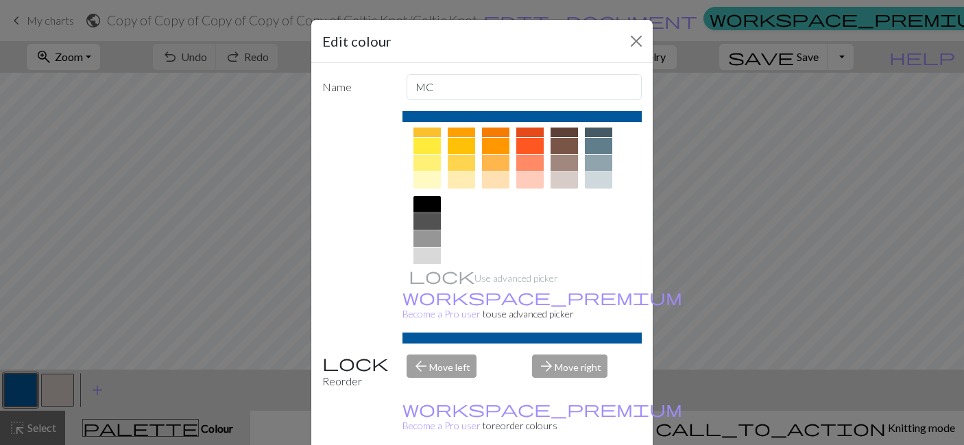
click at [431, 220] on div at bounding box center [427, 221] width 27 height 16
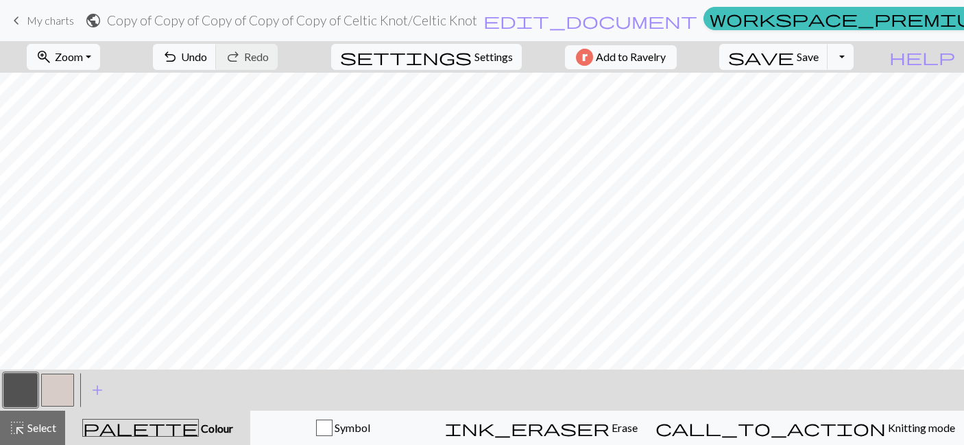
click at [57, 394] on button "button" at bounding box center [57, 390] width 33 height 33
click at [62, 390] on button "button" at bounding box center [57, 390] width 33 height 33
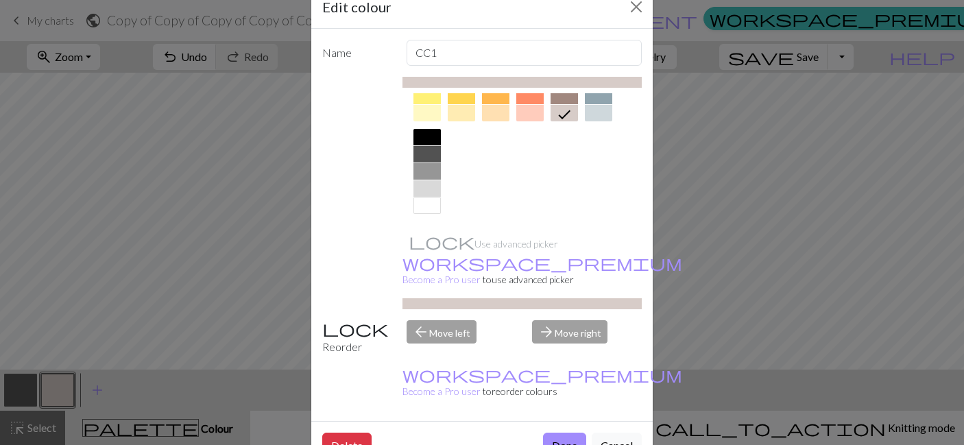
scroll to position [198, 0]
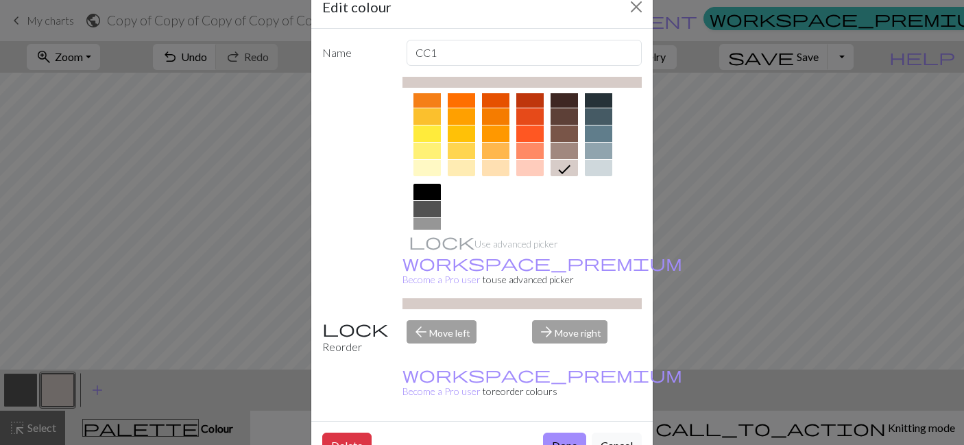
click at [565, 147] on div at bounding box center [564, 151] width 27 height 16
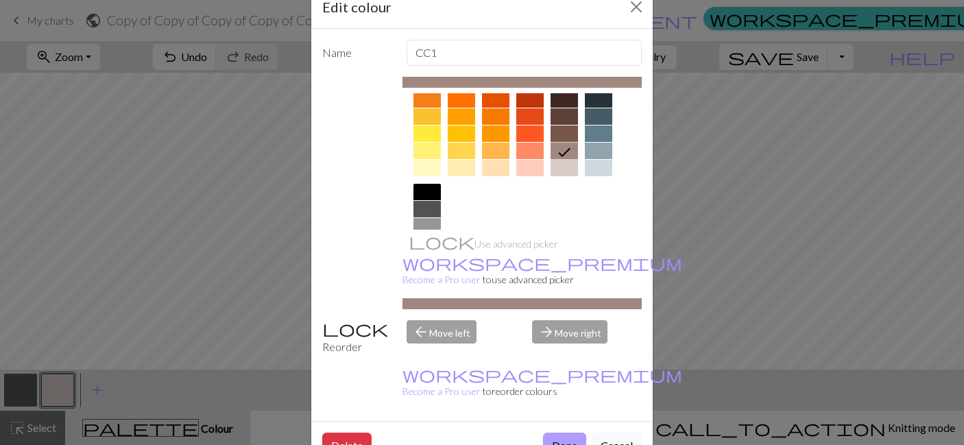
click at [560, 433] on button "Done" at bounding box center [564, 446] width 43 height 26
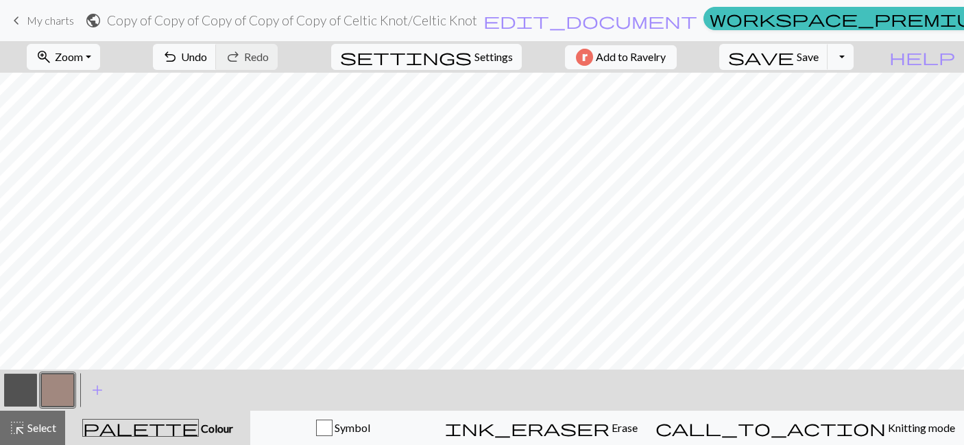
click at [22, 383] on button "button" at bounding box center [20, 390] width 33 height 33
click at [19, 391] on button "button" at bounding box center [20, 390] width 33 height 33
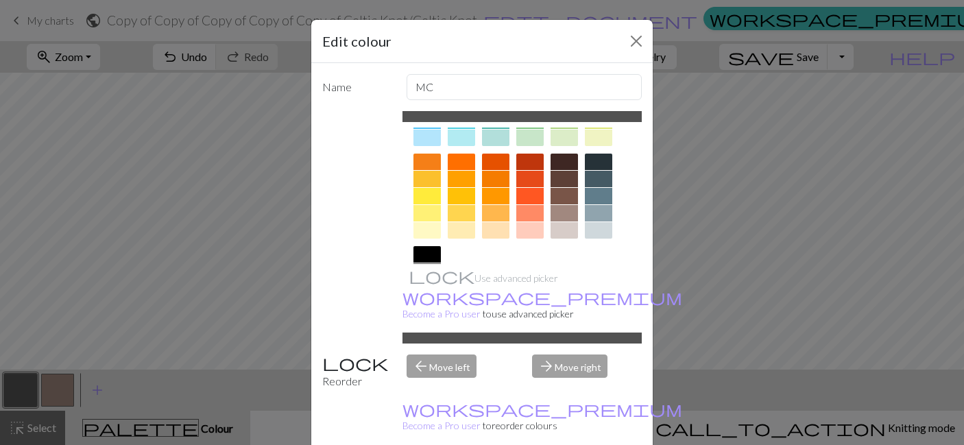
scroll to position [161, 0]
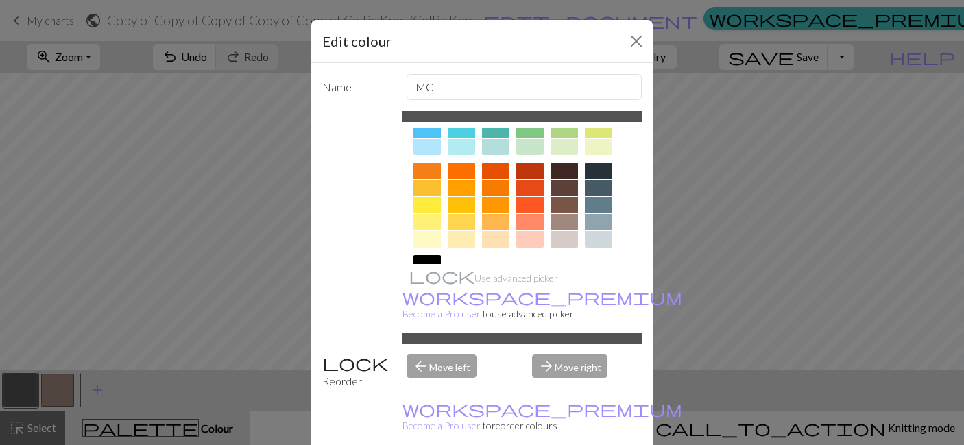
click at [600, 188] on div at bounding box center [598, 188] width 27 height 16
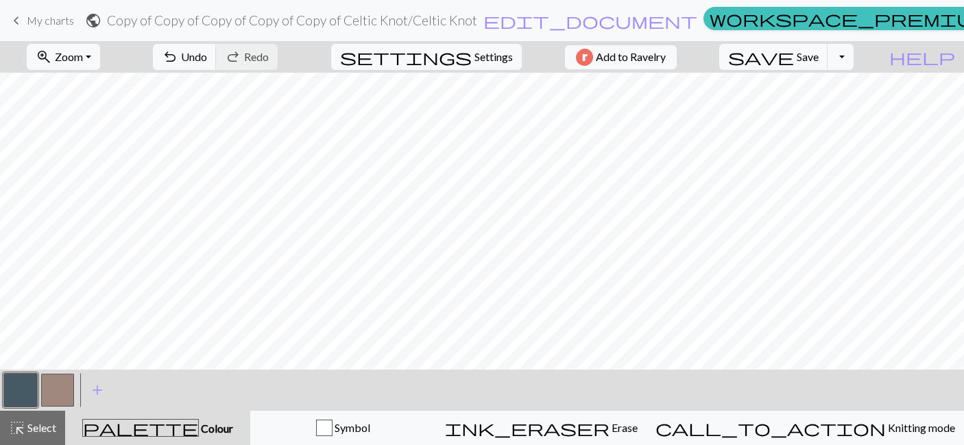
click at [32, 380] on button "button" at bounding box center [20, 390] width 33 height 33
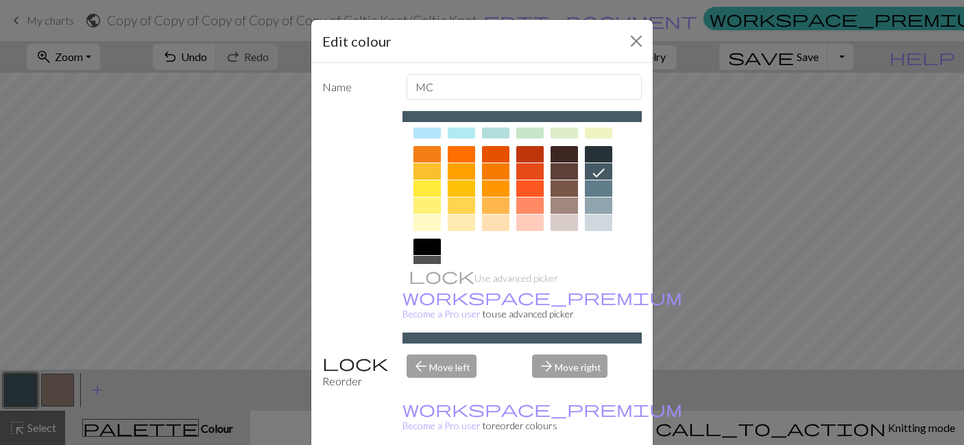
scroll to position [150, 0]
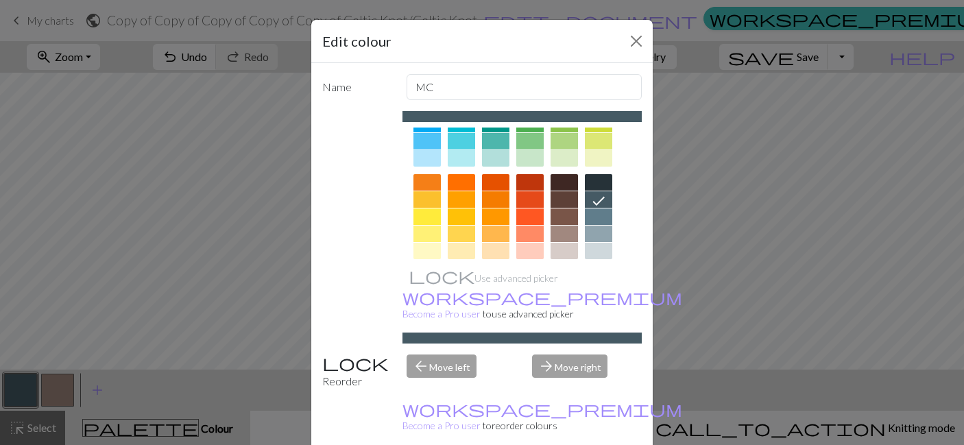
click at [603, 183] on div at bounding box center [598, 182] width 27 height 16
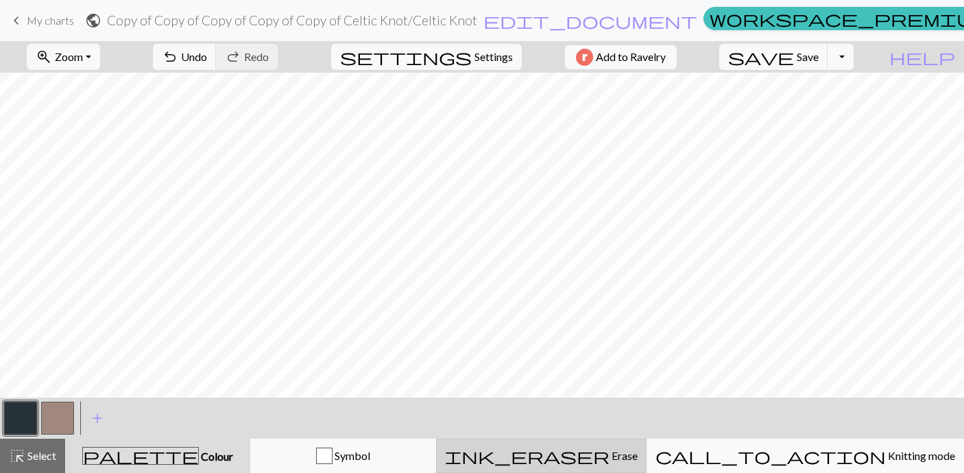
scroll to position [0, 0]
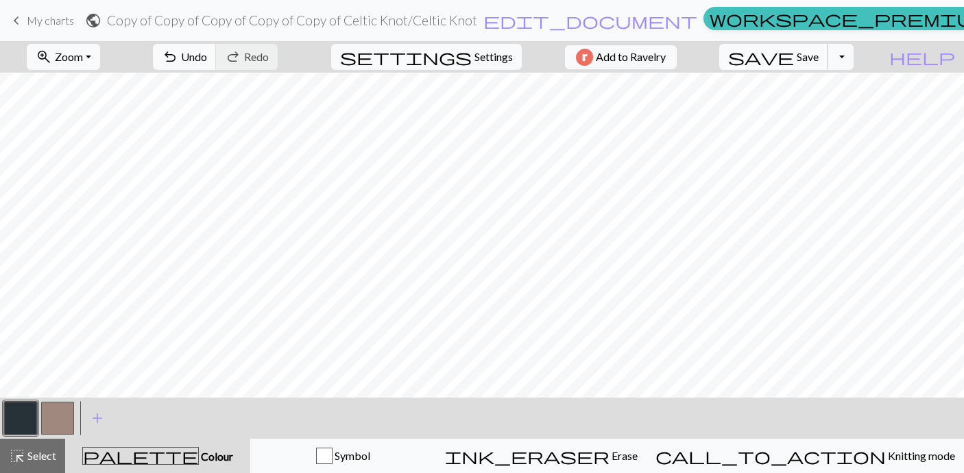
click at [819, 61] on span "Save" at bounding box center [808, 56] width 22 height 13
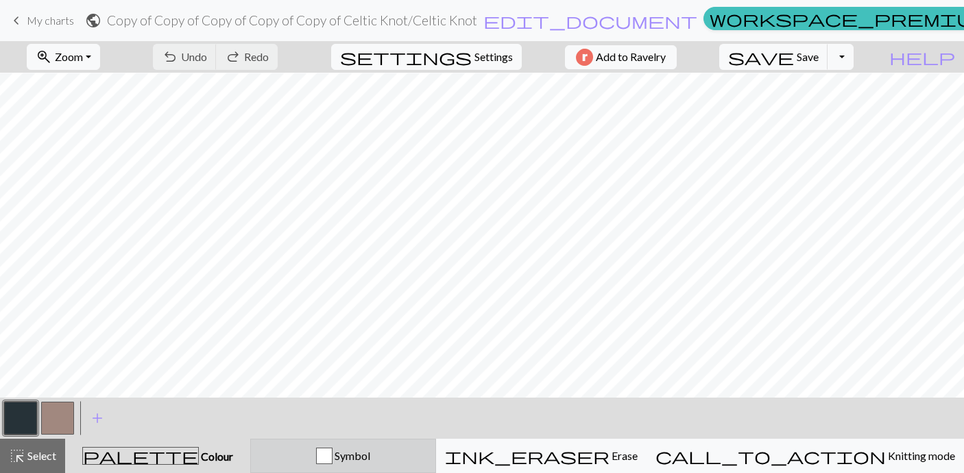
click at [370, 444] on span "Symbol" at bounding box center [352, 455] width 38 height 13
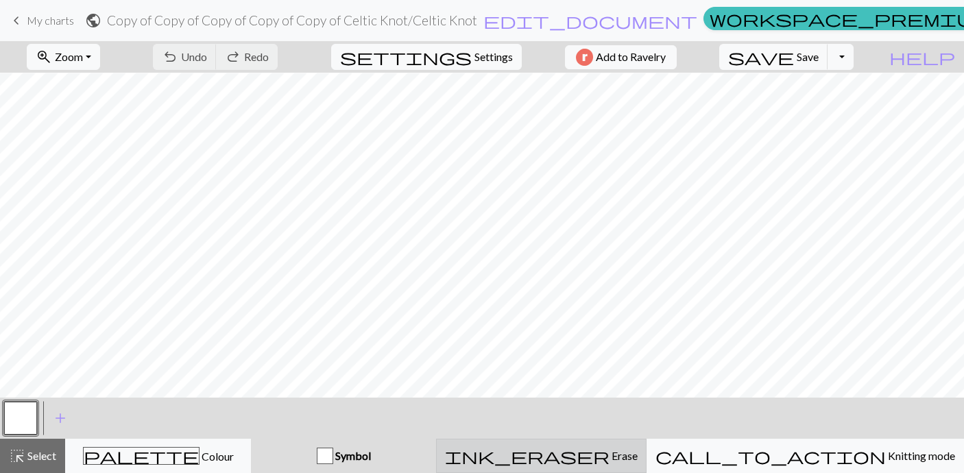
click at [610, 444] on span "ink_eraser" at bounding box center [527, 456] width 165 height 19
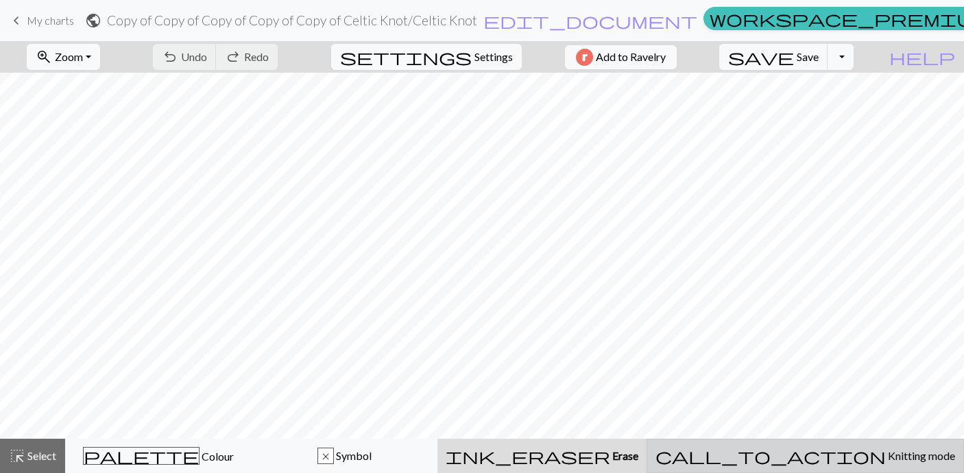
click at [807, 444] on div "call_to_action Knitting mode Knitting mode" at bounding box center [806, 456] width 300 height 16
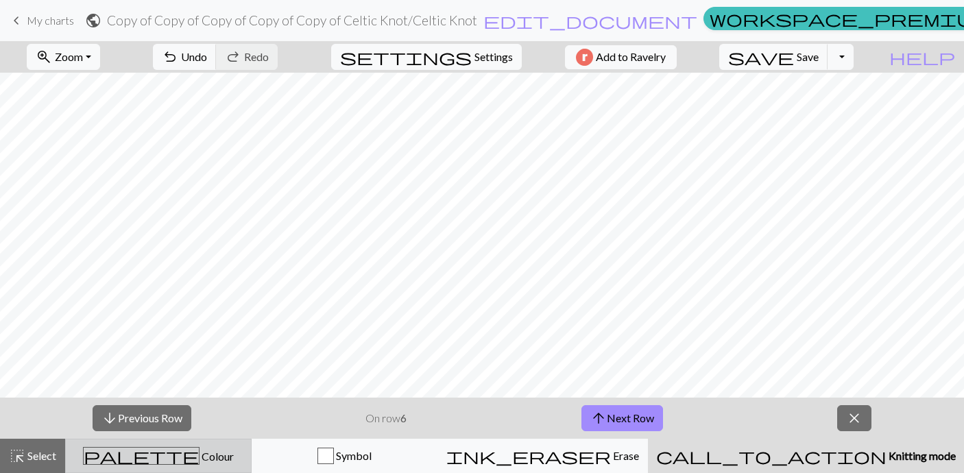
click at [147, 444] on div "palette Colour Colour" at bounding box center [158, 456] width 169 height 18
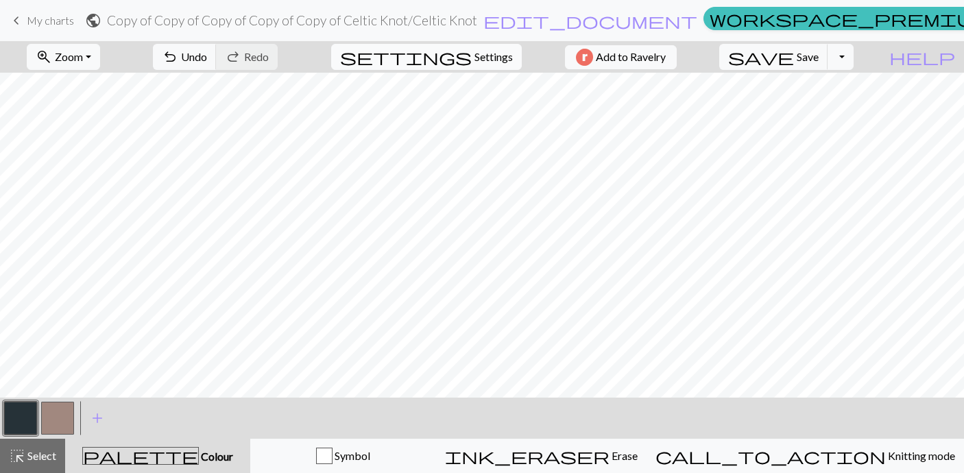
click at [501, 60] on span "Settings" at bounding box center [494, 57] width 38 height 16
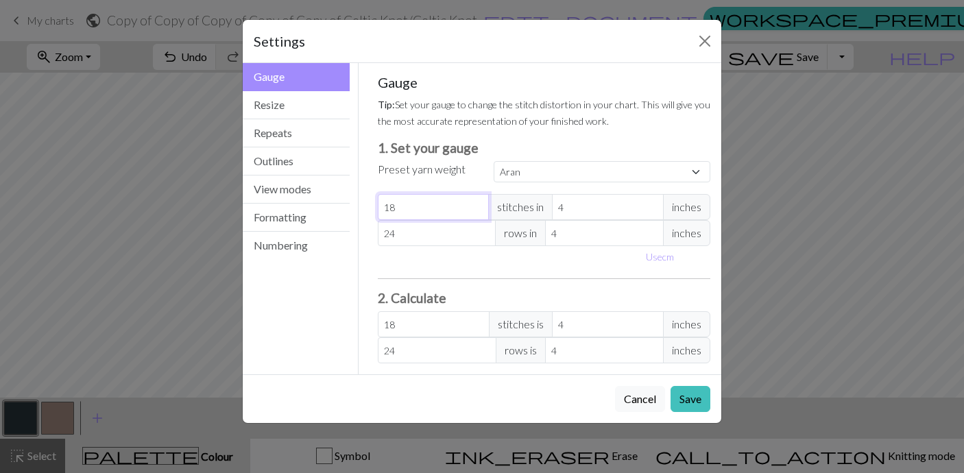
click at [434, 204] on input "18" at bounding box center [434, 207] width 112 height 26
select select "custom"
type input "19"
click at [477, 204] on input "19" at bounding box center [434, 207] width 112 height 26
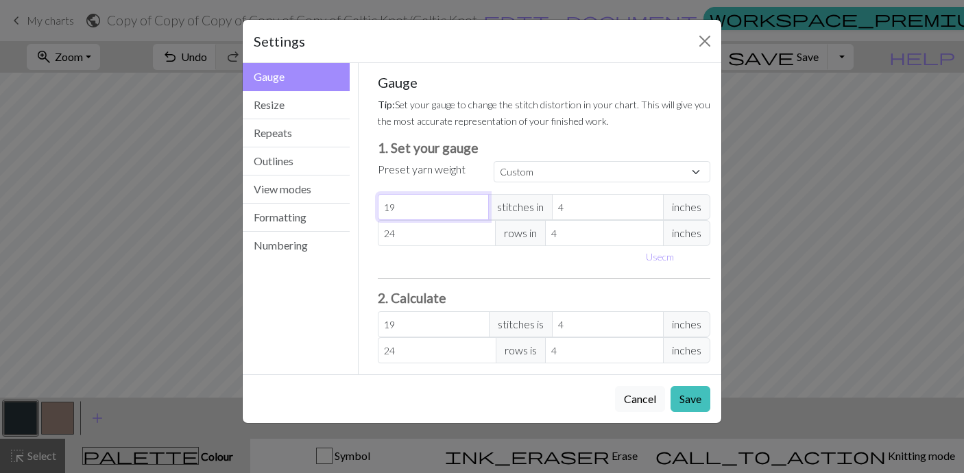
type input "18"
click at [477, 211] on input "18" at bounding box center [434, 207] width 112 height 26
click at [558, 145] on h3 "1. Set your gauge" at bounding box center [544, 148] width 333 height 16
click at [438, 206] on input "18" at bounding box center [434, 207] width 112 height 26
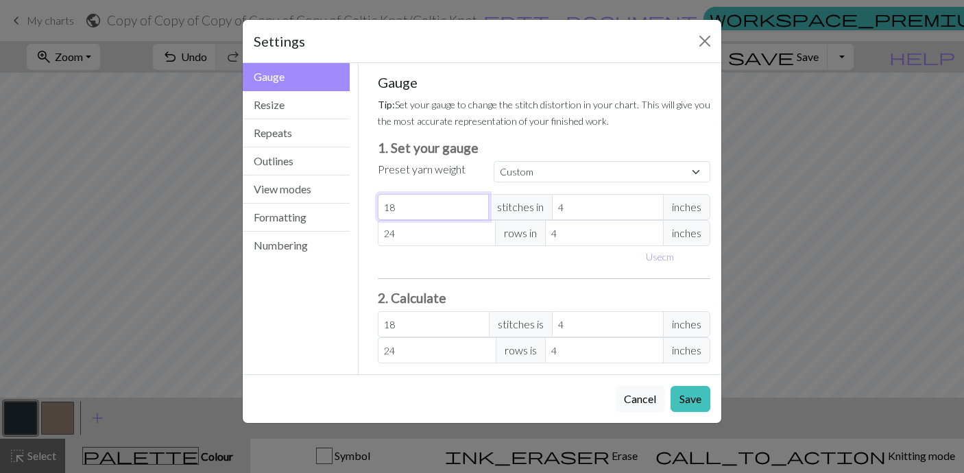
type input "17"
click at [478, 209] on input "17" at bounding box center [434, 207] width 112 height 26
type input "16"
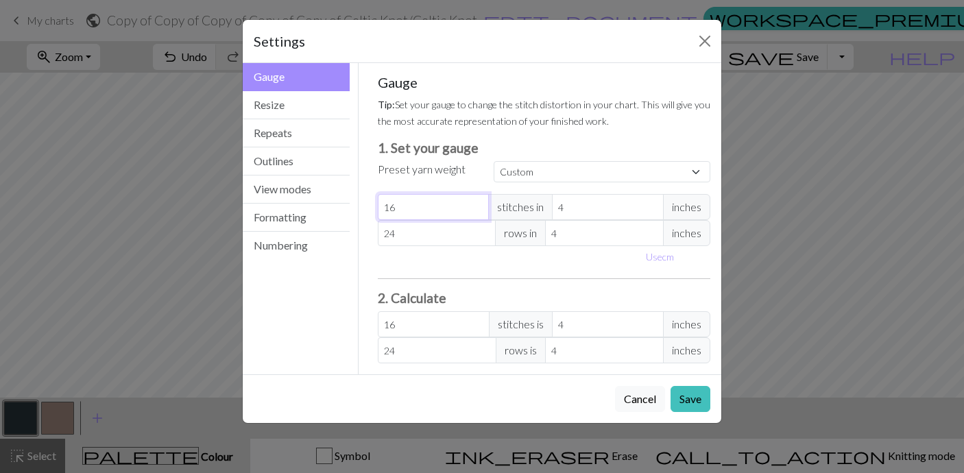
click at [478, 209] on input "16" at bounding box center [434, 207] width 112 height 26
type input "15"
click at [478, 209] on input "15" at bounding box center [434, 207] width 112 height 26
type input "14"
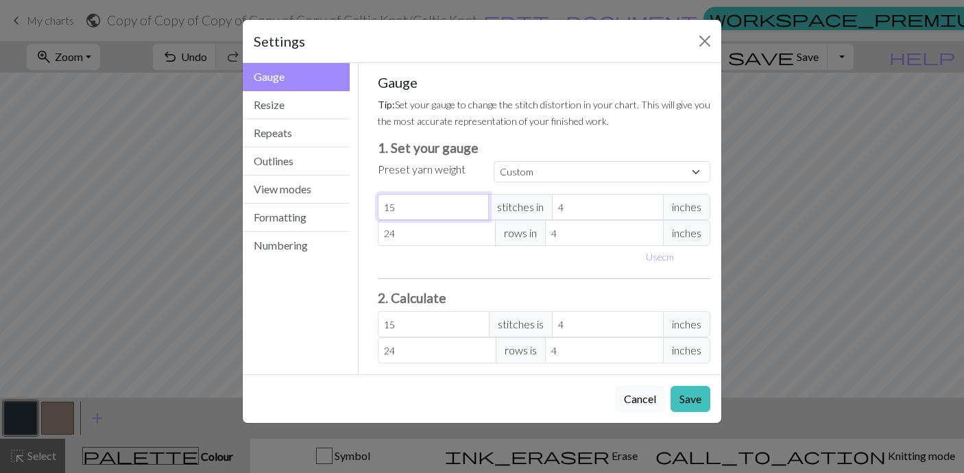
type input "14"
click at [478, 209] on input "14" at bounding box center [434, 207] width 112 height 26
type input "13"
click at [478, 209] on input "13" at bounding box center [434, 207] width 112 height 26
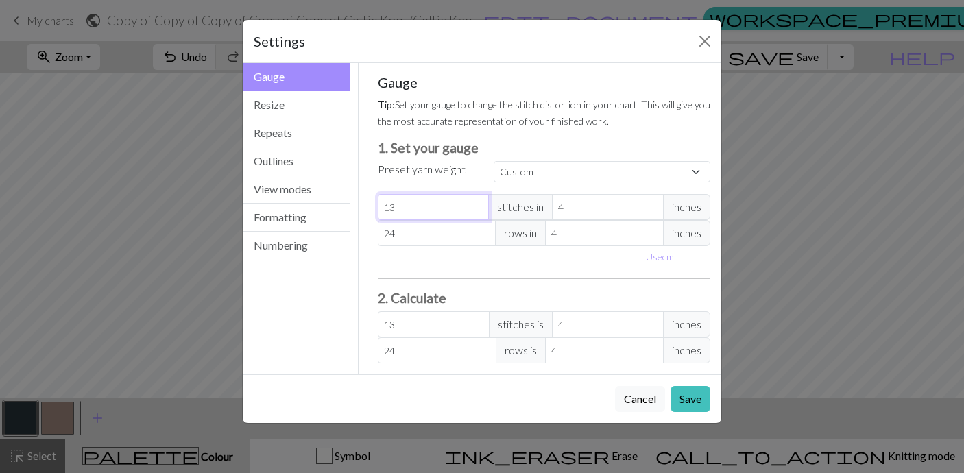
type input "12"
click at [478, 209] on input "12" at bounding box center [434, 207] width 112 height 26
type input "3"
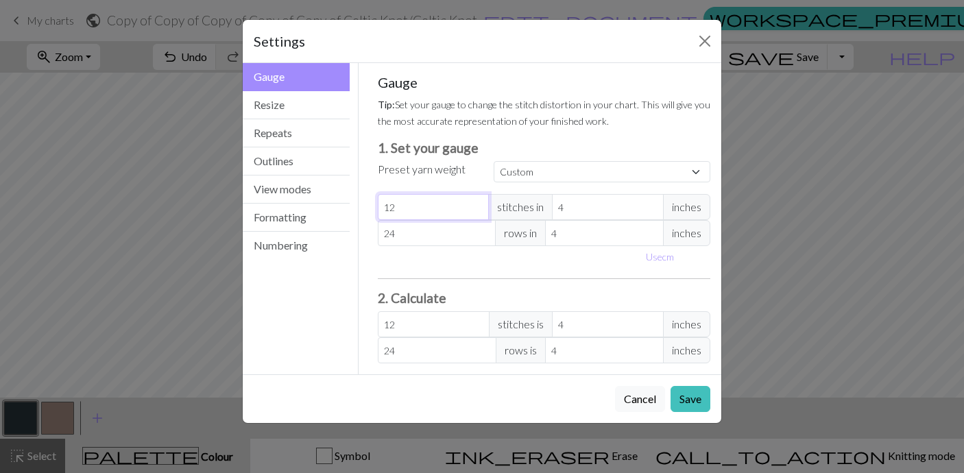
type input "16"
click at [654, 209] on input "3" at bounding box center [608, 207] width 112 height 26
type input "2"
type input "24"
click at [654, 209] on input "2" at bounding box center [608, 207] width 112 height 26
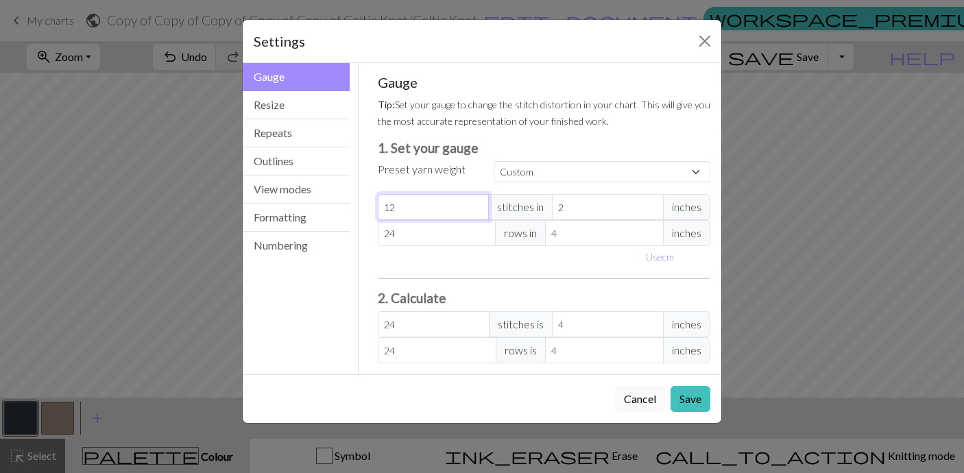
type input "1"
type input "48"
type input "1"
click at [654, 209] on input "1" at bounding box center [608, 207] width 112 height 26
type input "23"
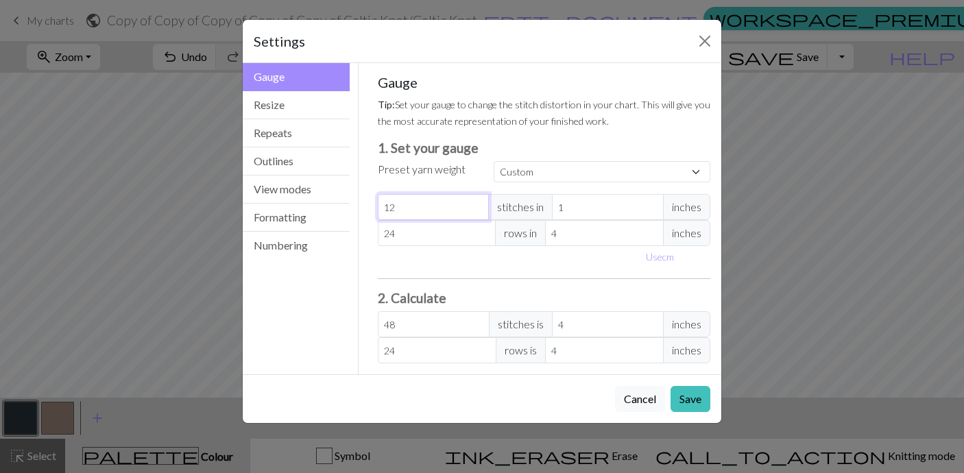
type input "23"
click at [483, 236] on input "23" at bounding box center [437, 233] width 119 height 26
type input "22"
click at [483, 236] on input "22" at bounding box center [437, 233] width 119 height 26
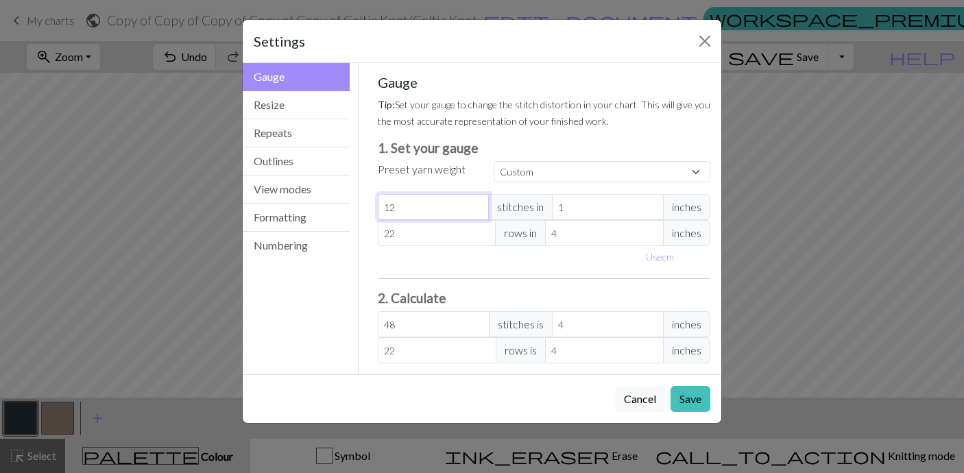
type input "21"
click at [483, 236] on input "21" at bounding box center [437, 233] width 119 height 26
type input "20"
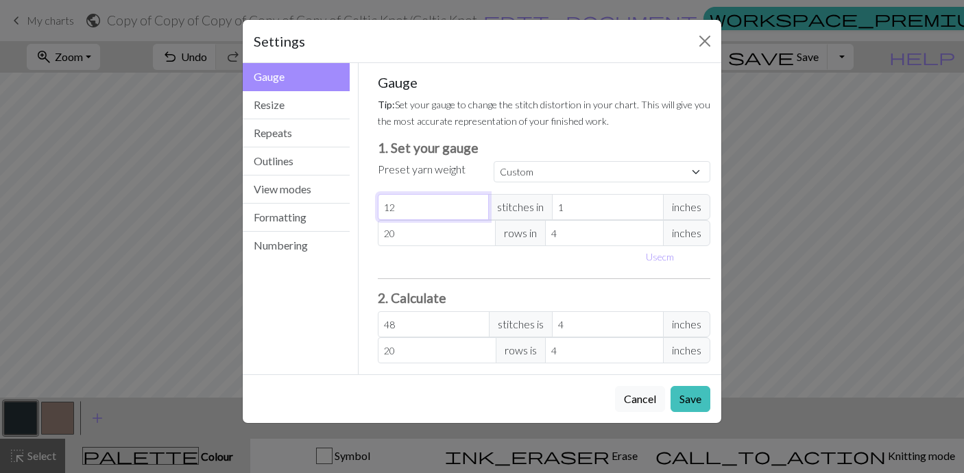
click at [483, 236] on input "20" at bounding box center [437, 233] width 119 height 26
type input "19"
click at [483, 236] on input "19" at bounding box center [437, 233] width 119 height 26
type input "18"
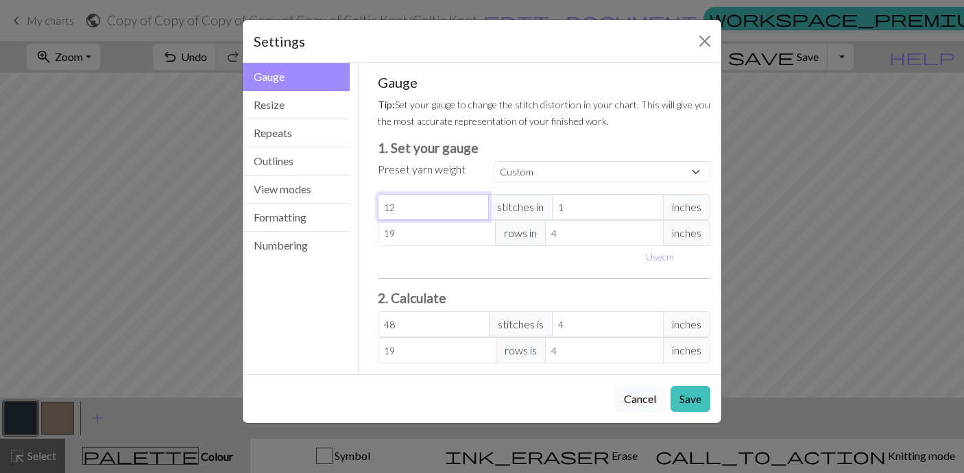
type input "18"
click at [483, 236] on input "18" at bounding box center [437, 233] width 119 height 26
type input "17"
type input "16"
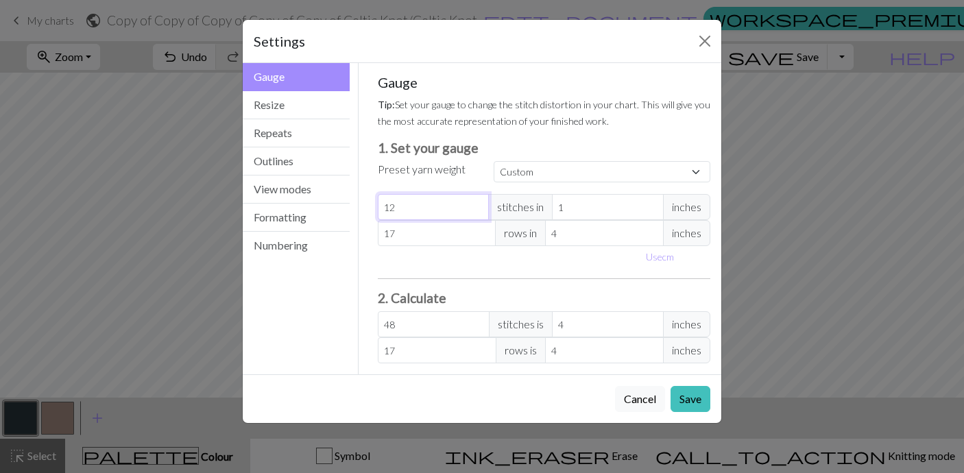
type input "16"
click at [483, 236] on input "16" at bounding box center [437, 233] width 119 height 26
type input "15"
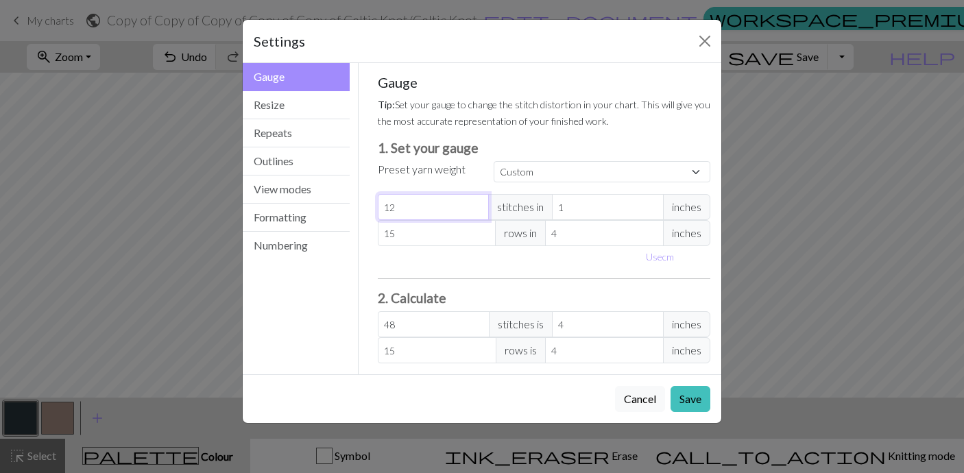
click at [483, 236] on input "15" at bounding box center [437, 233] width 119 height 26
type input "3"
type input "20"
click at [654, 237] on input "3" at bounding box center [604, 233] width 119 height 26
type input "2"
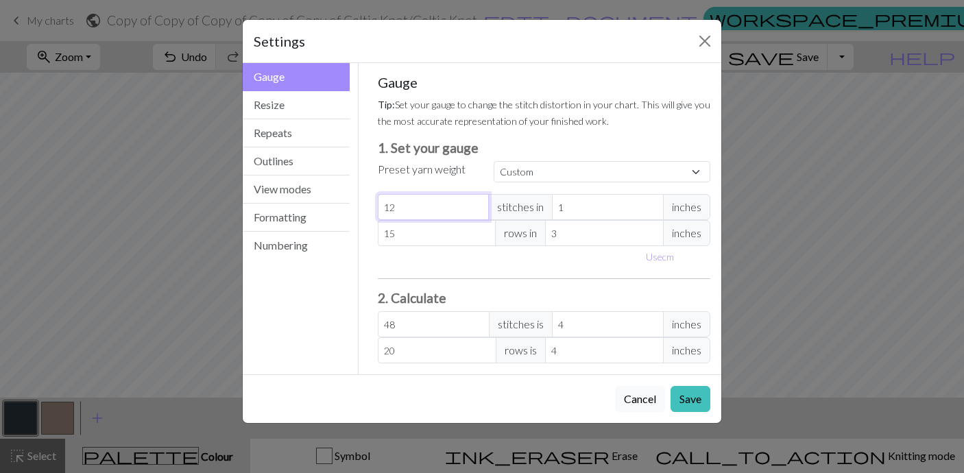
type input "30"
click at [654, 237] on input "2" at bounding box center [604, 233] width 119 height 26
type input "1"
type input "60"
click at [654, 237] on input "1" at bounding box center [604, 233] width 119 height 26
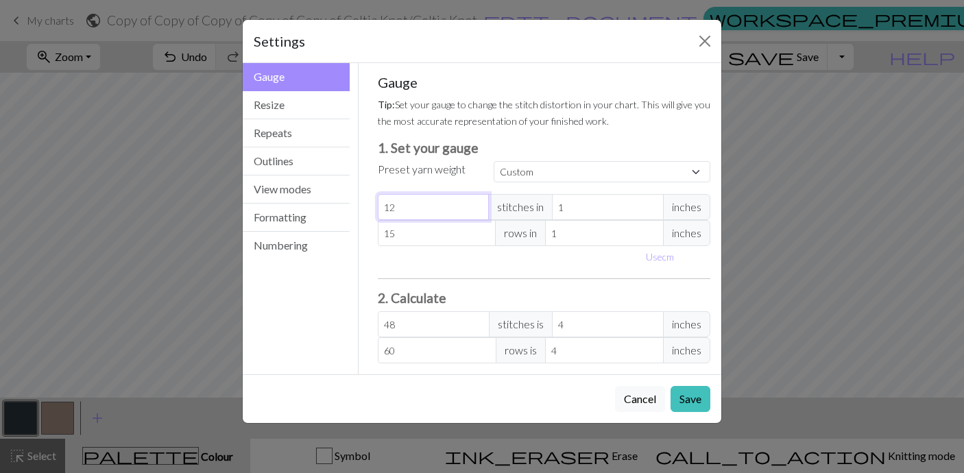
type input "0"
click at [654, 237] on input "0" at bounding box center [604, 233] width 119 height 26
type input "1"
type input "60"
type input "1"
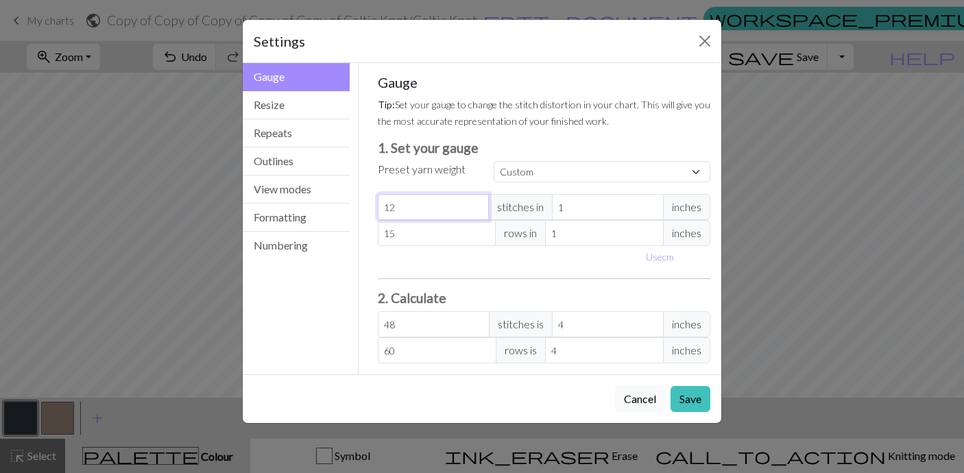
click at [649, 231] on input "1" at bounding box center [604, 233] width 119 height 26
click at [694, 403] on button "Save" at bounding box center [691, 399] width 40 height 26
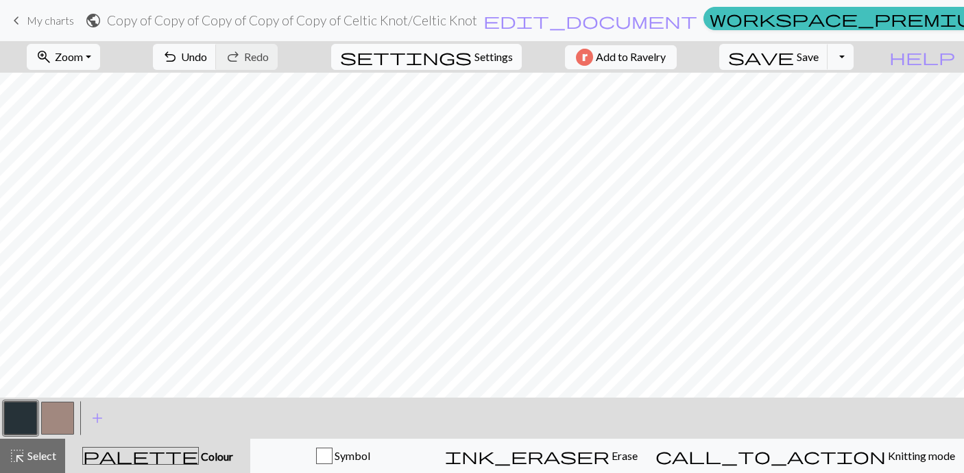
click at [499, 60] on span "Settings" at bounding box center [494, 57] width 38 height 16
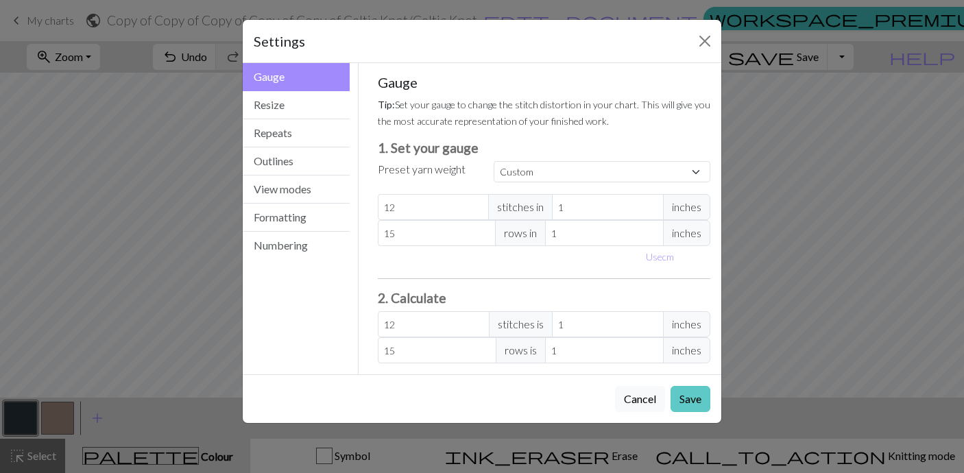
click at [692, 406] on button "Save" at bounding box center [691, 399] width 40 height 26
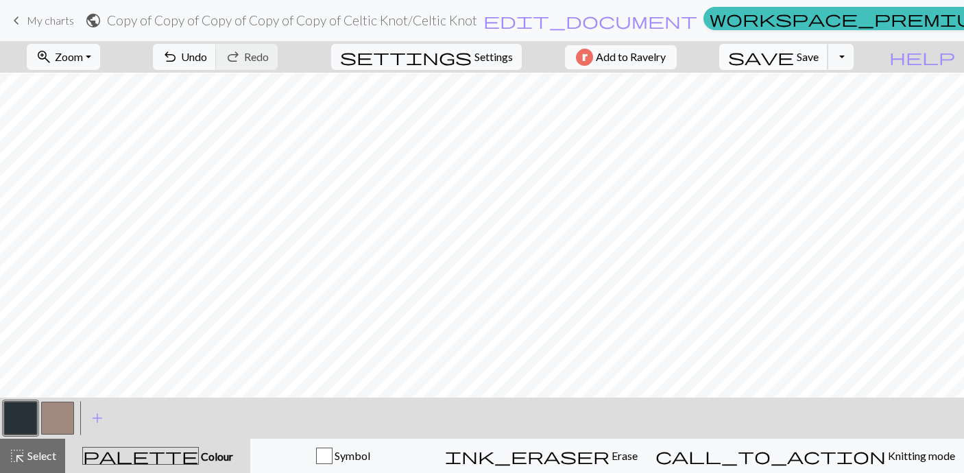
click at [794, 59] on span "save" at bounding box center [761, 56] width 66 height 19
